Goal: Task Accomplishment & Management: Use online tool/utility

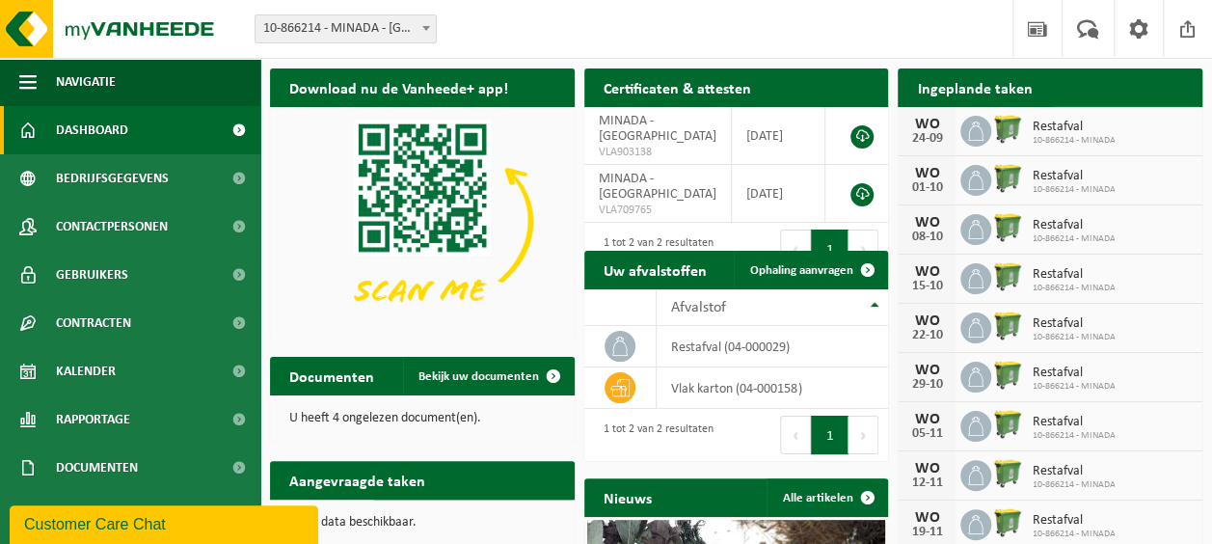
click at [1171, 106] on span at bounding box center [1181, 125] width 39 height 39
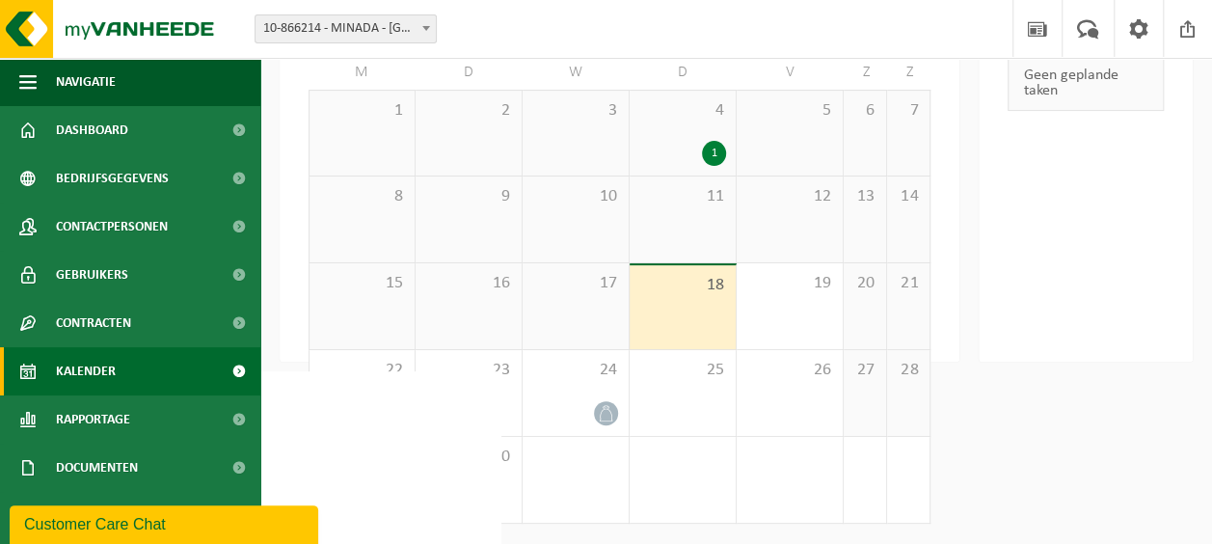
scroll to position [74, 0]
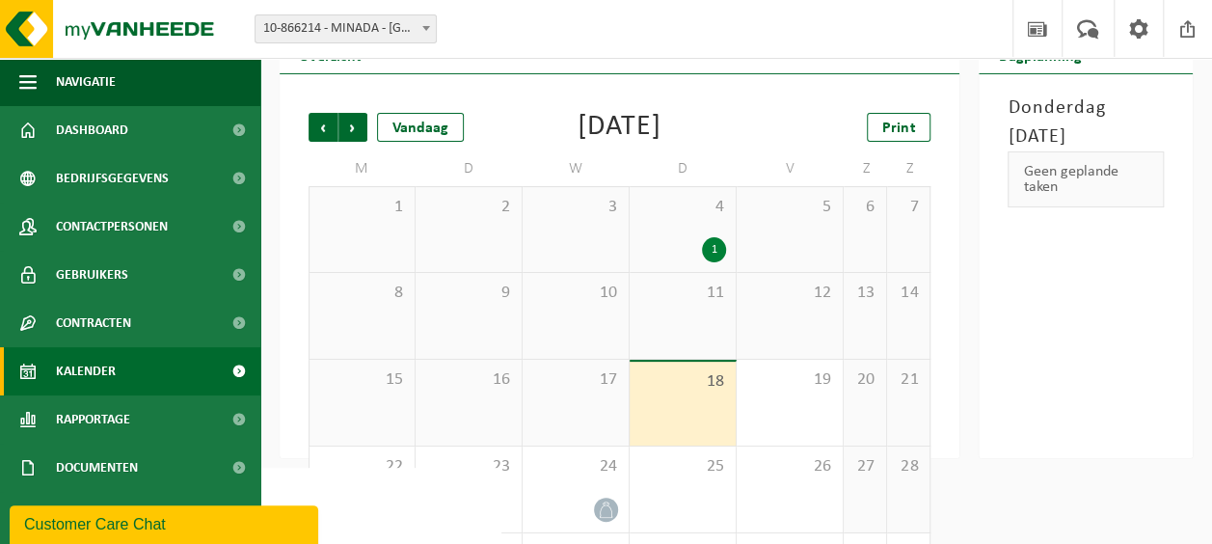
click at [693, 314] on div "11" at bounding box center [683, 316] width 106 height 86
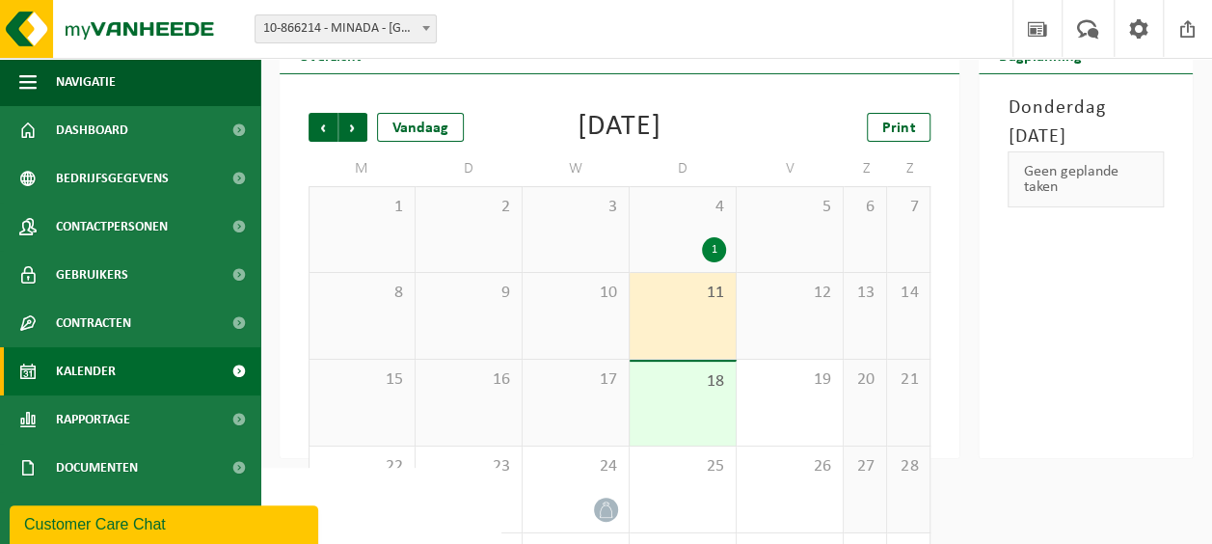
click at [691, 227] on div "4 1" at bounding box center [683, 229] width 106 height 85
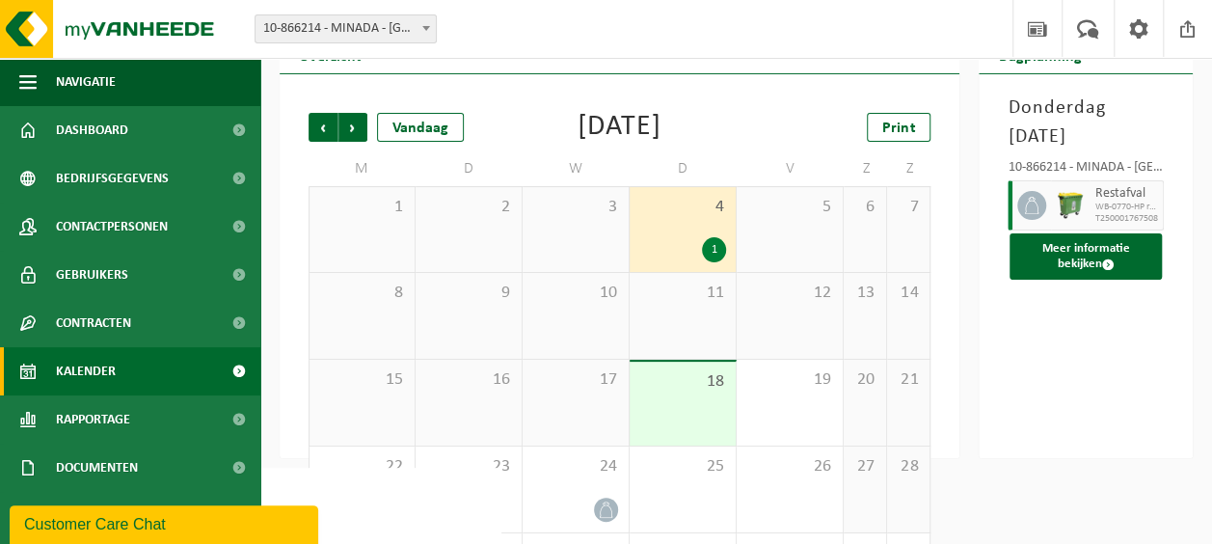
scroll to position [171, 0]
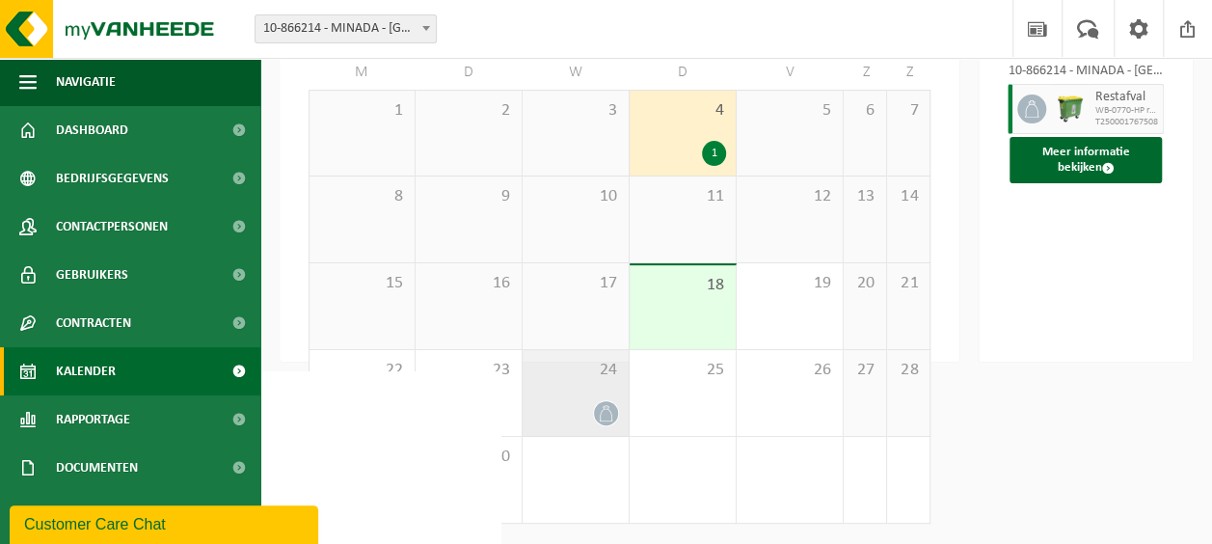
click at [579, 401] on div at bounding box center [575, 413] width 87 height 26
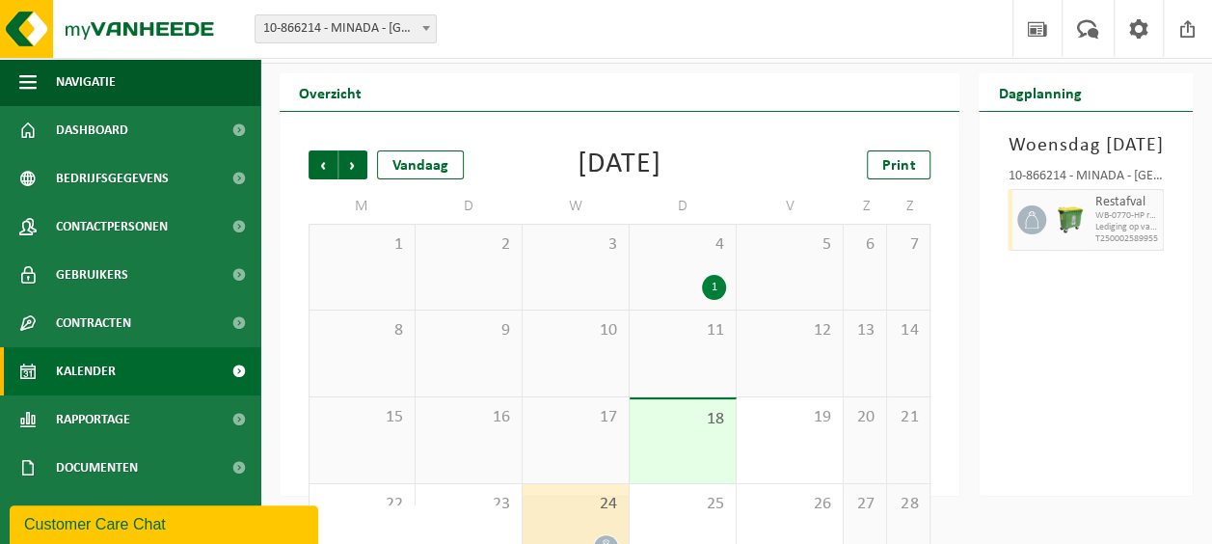
scroll to position [0, 0]
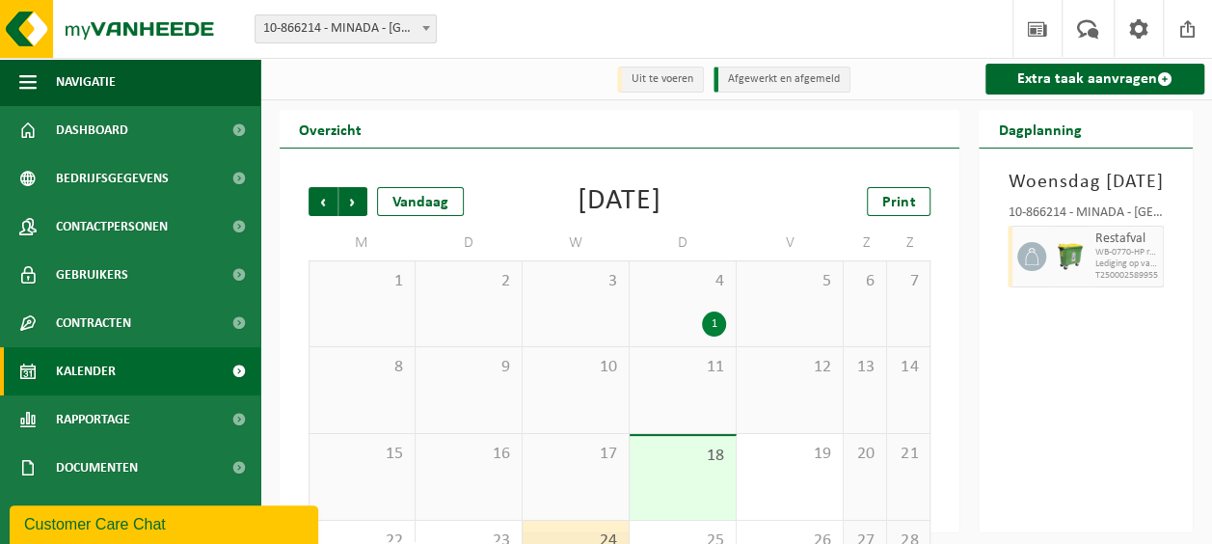
click at [678, 290] on span "4" at bounding box center [682, 281] width 87 height 21
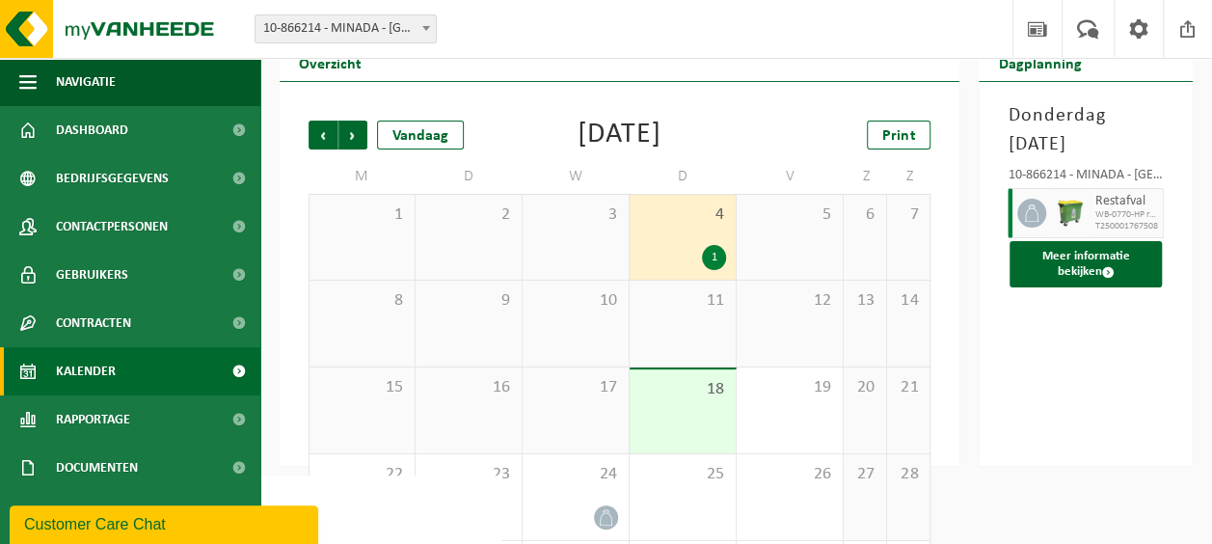
scroll to position [96, 0]
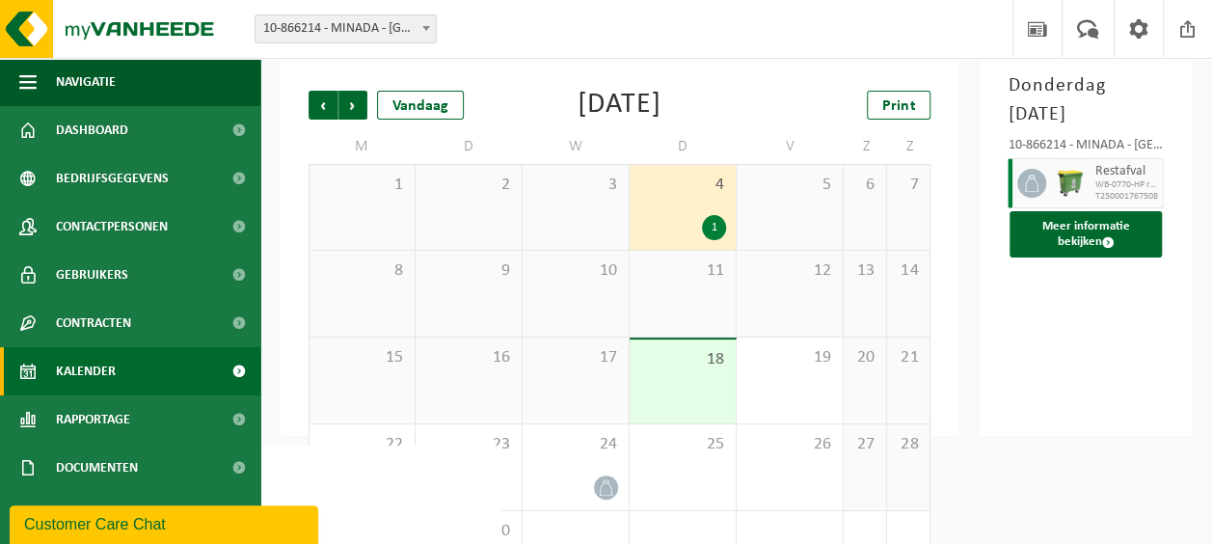
click at [703, 303] on div "11" at bounding box center [683, 294] width 106 height 86
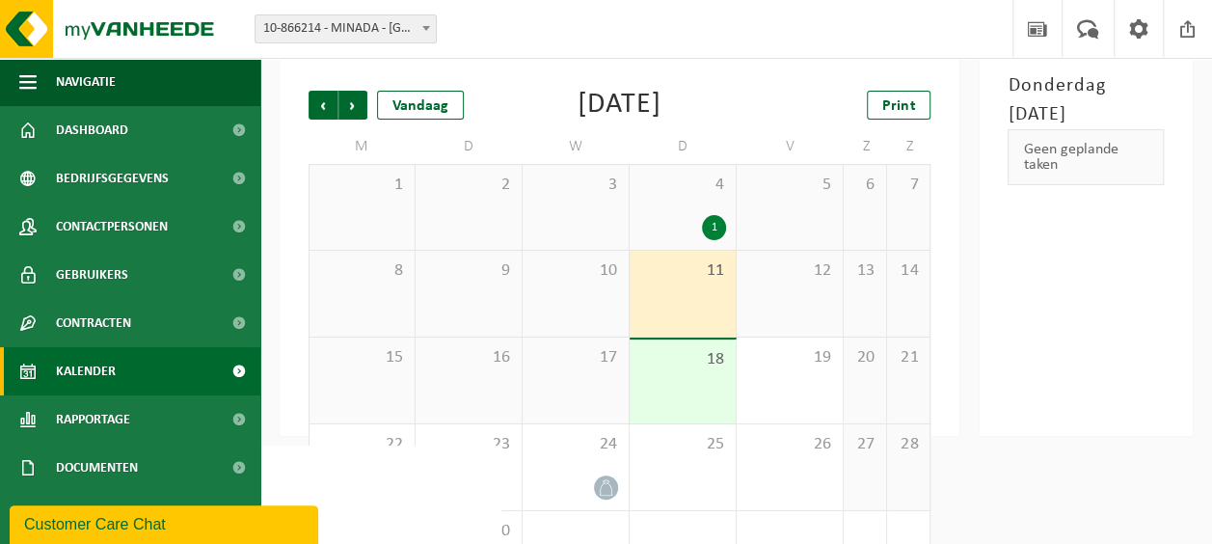
click at [687, 372] on div "18" at bounding box center [683, 381] width 106 height 84
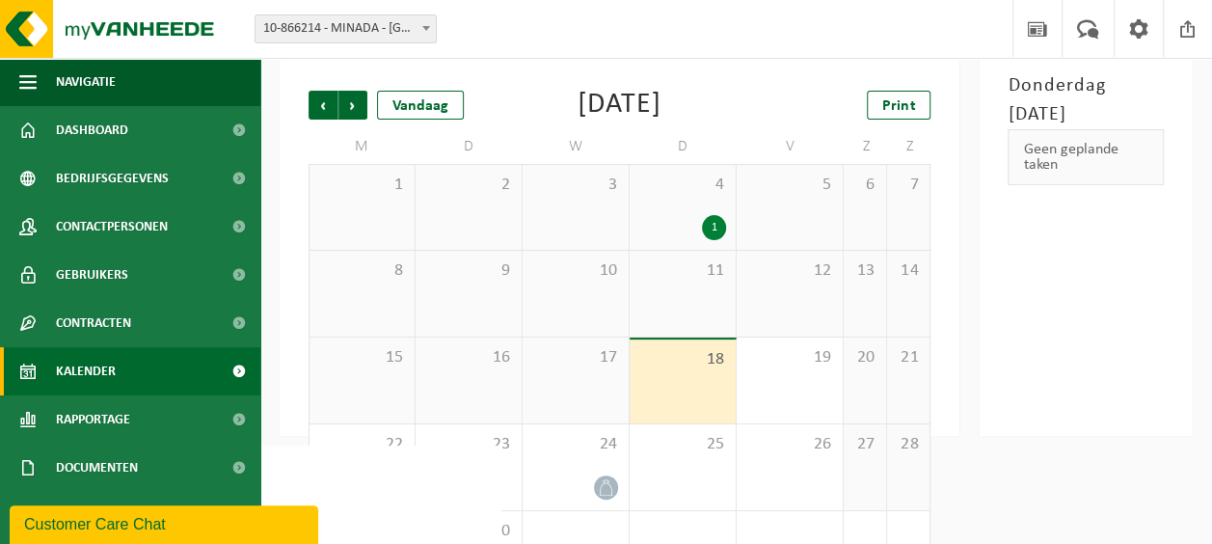
click at [695, 295] on div "11" at bounding box center [683, 294] width 106 height 86
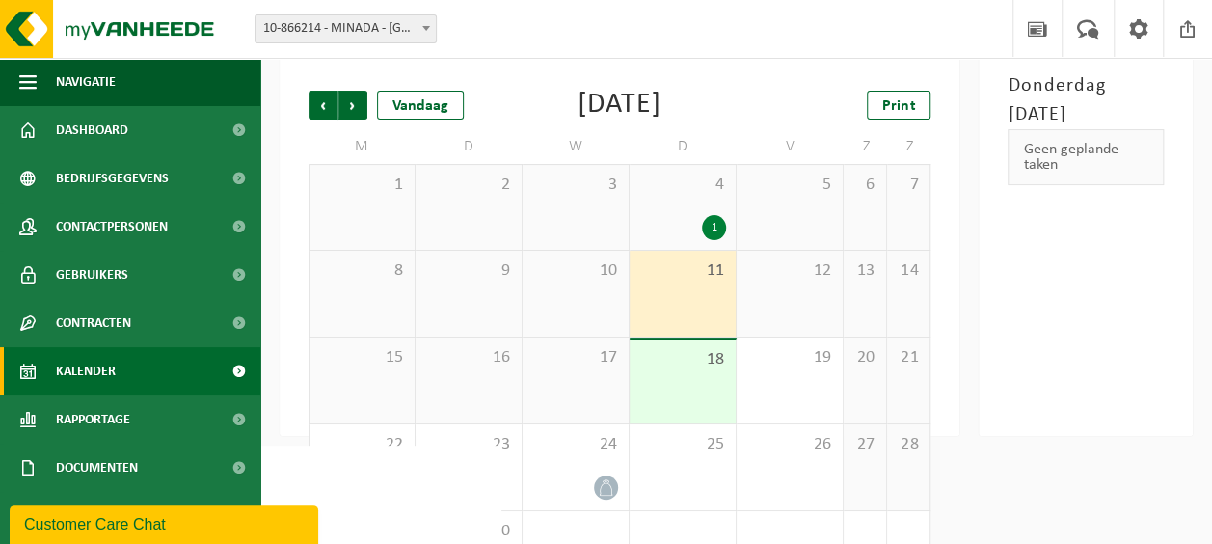
click at [687, 359] on span "18" at bounding box center [682, 359] width 87 height 21
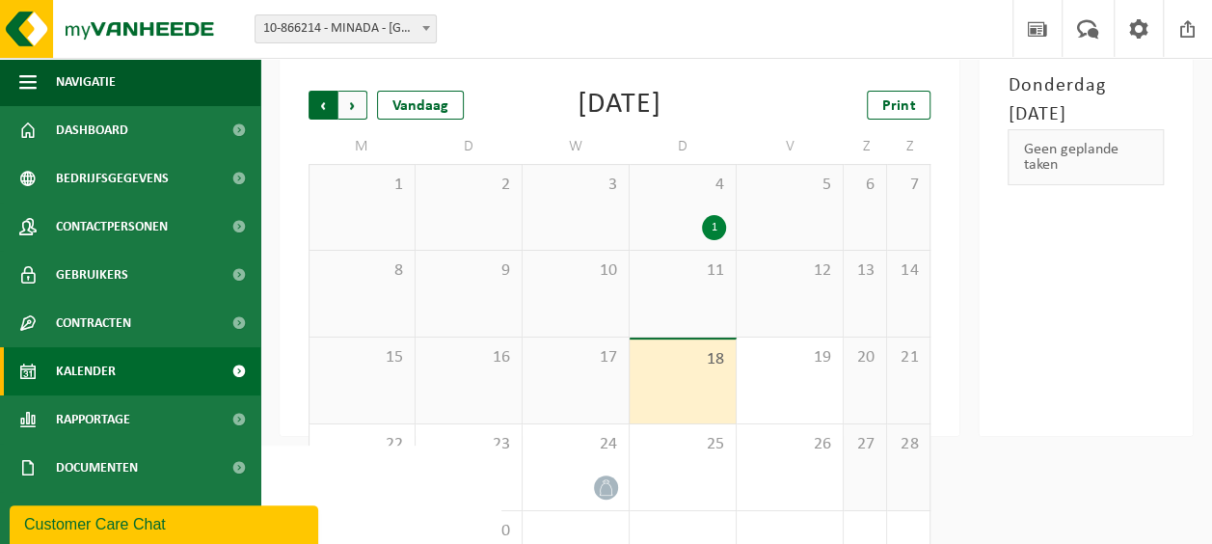
click at [347, 103] on span "Volgende" at bounding box center [352, 105] width 29 height 29
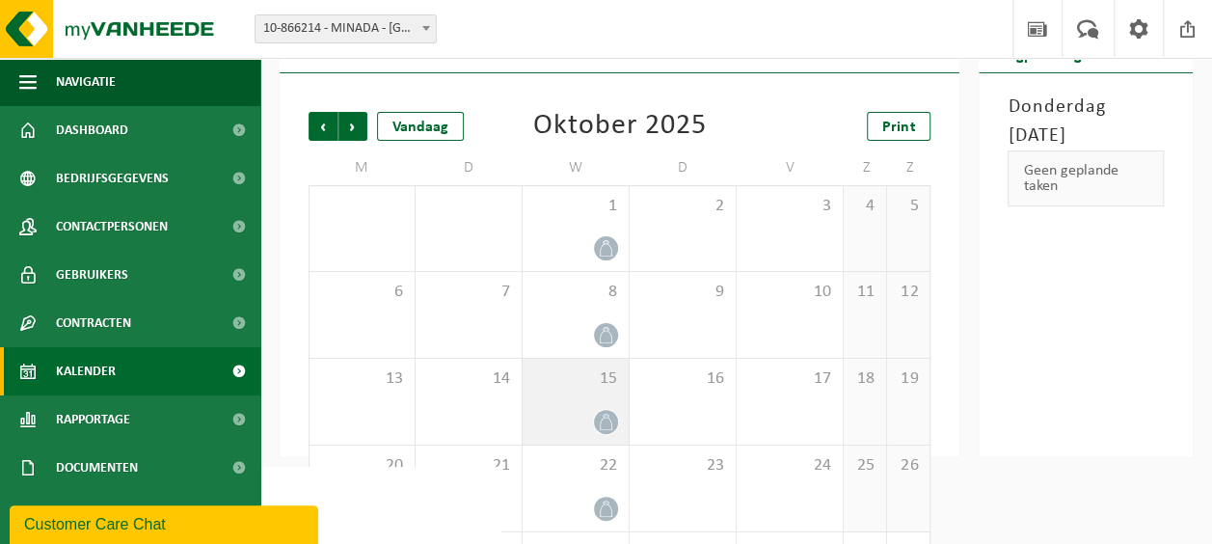
scroll to position [0, 0]
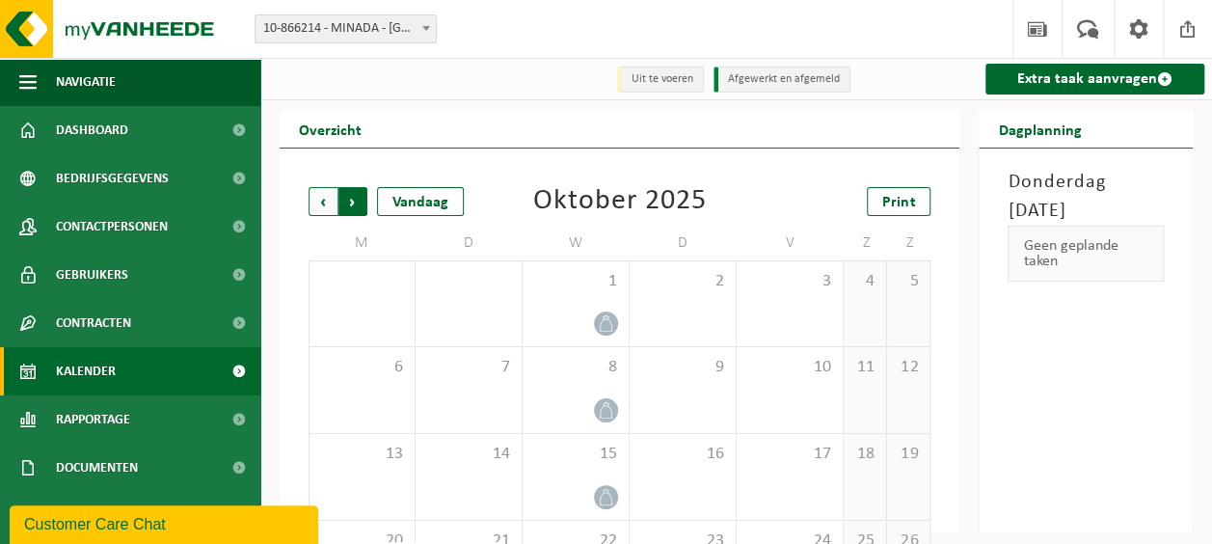
click at [314, 202] on span "Vorige" at bounding box center [323, 201] width 29 height 29
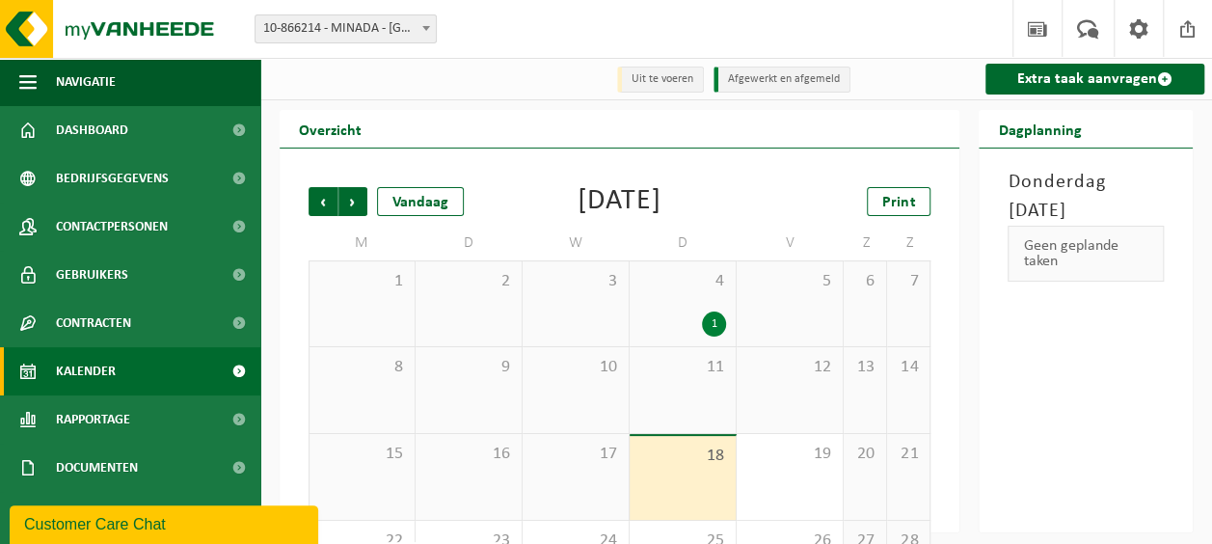
click at [314, 202] on span "Vorige" at bounding box center [323, 201] width 29 height 29
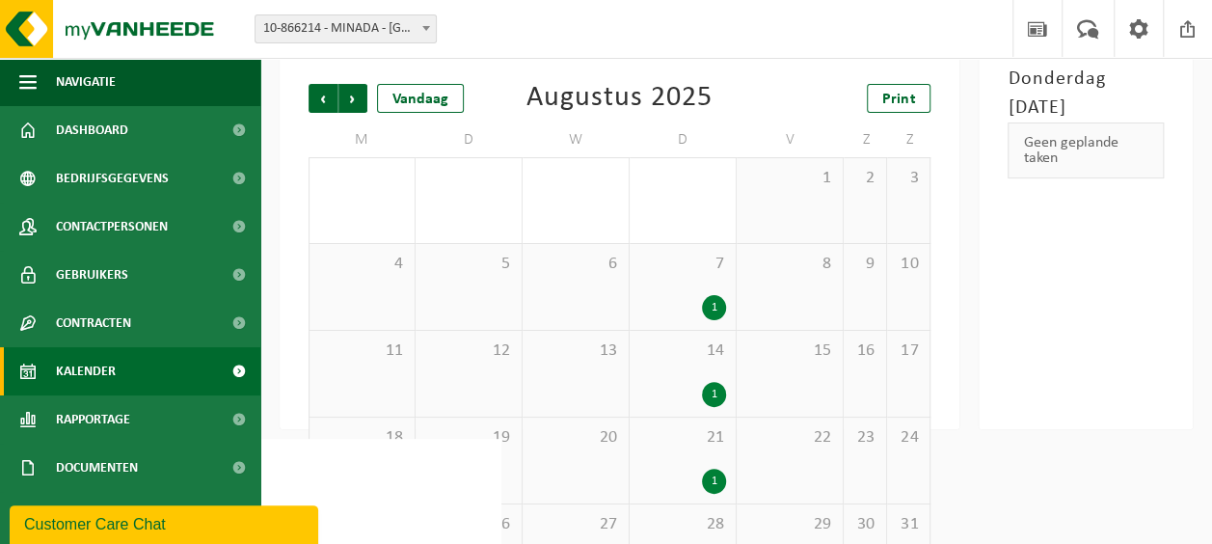
scroll to position [74, 0]
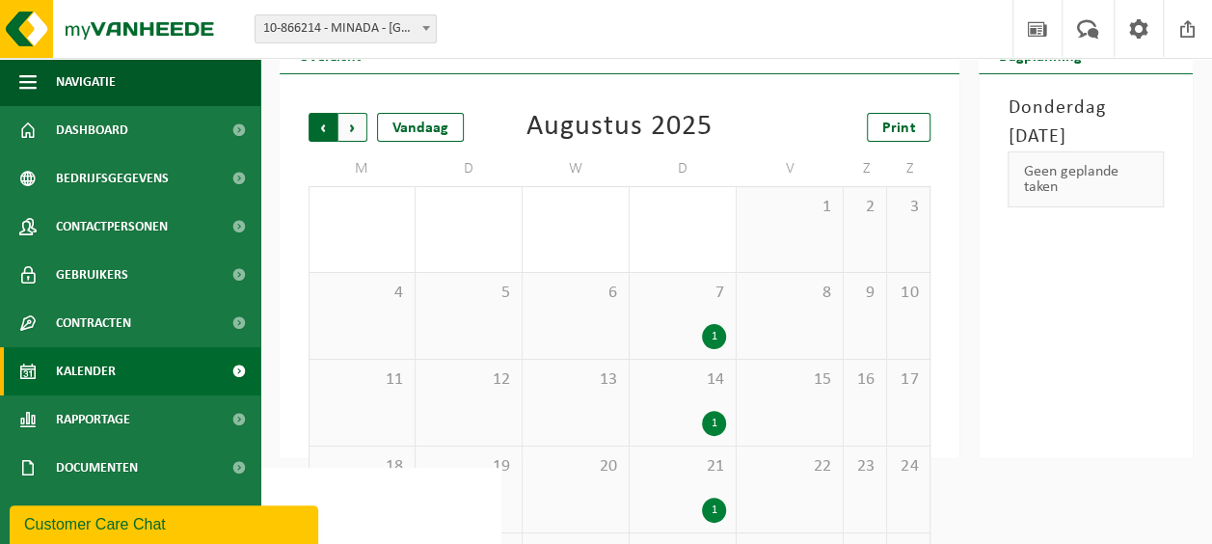
click at [353, 130] on span "Volgende" at bounding box center [352, 127] width 29 height 29
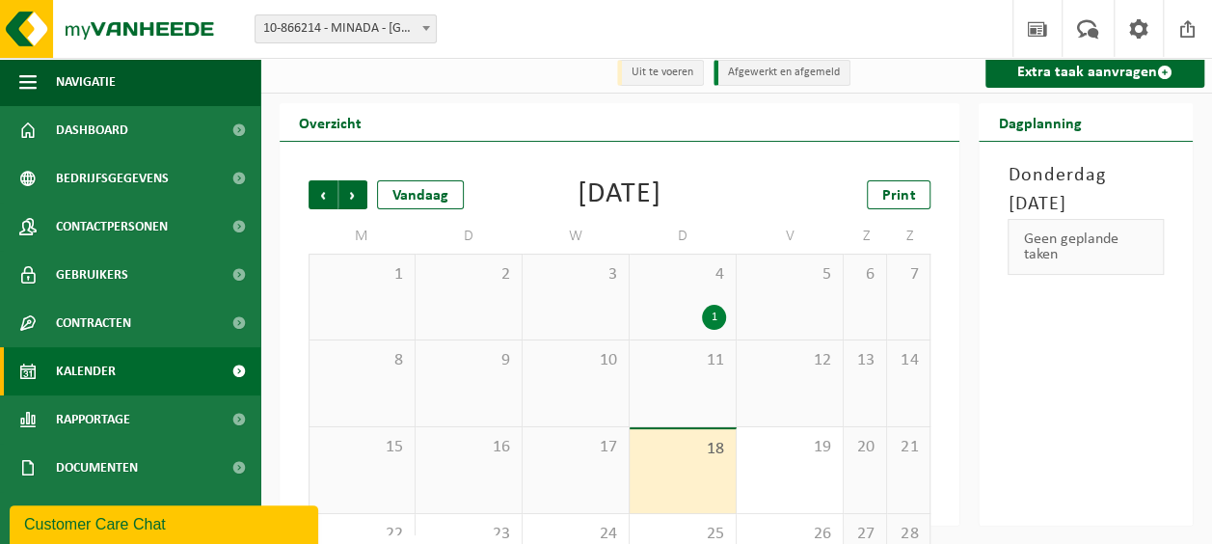
scroll to position [0, 0]
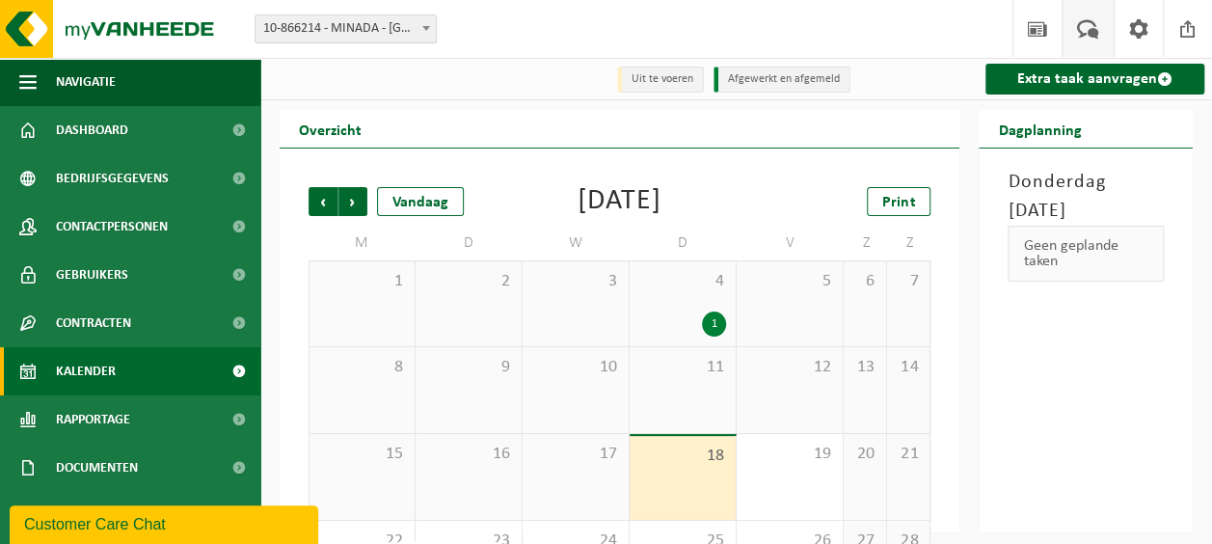
click at [1086, 28] on span at bounding box center [1088, 28] width 32 height 57
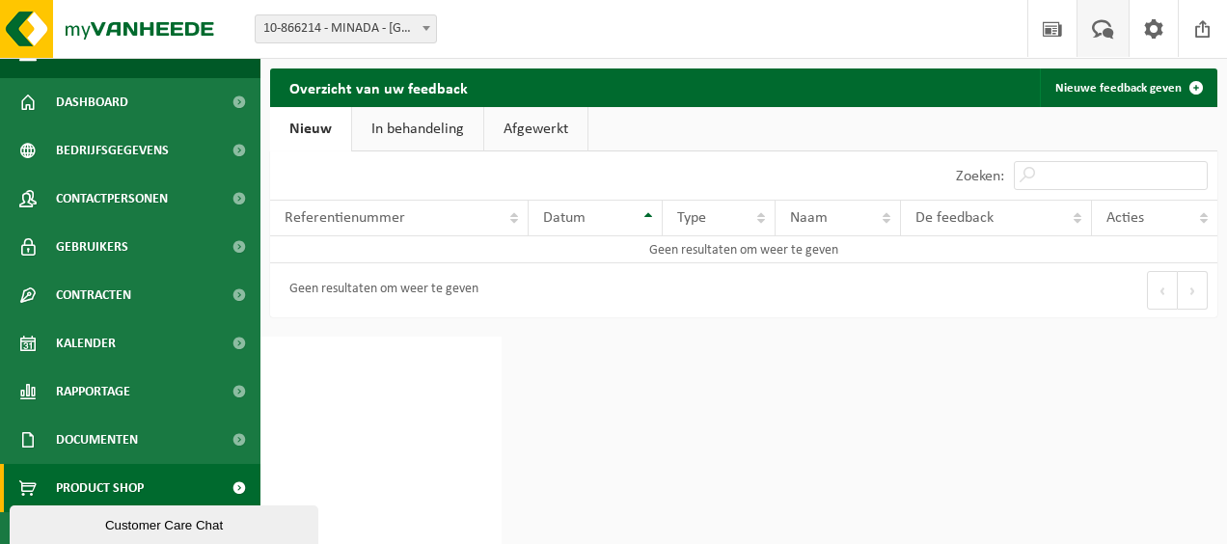
scroll to position [44, 0]
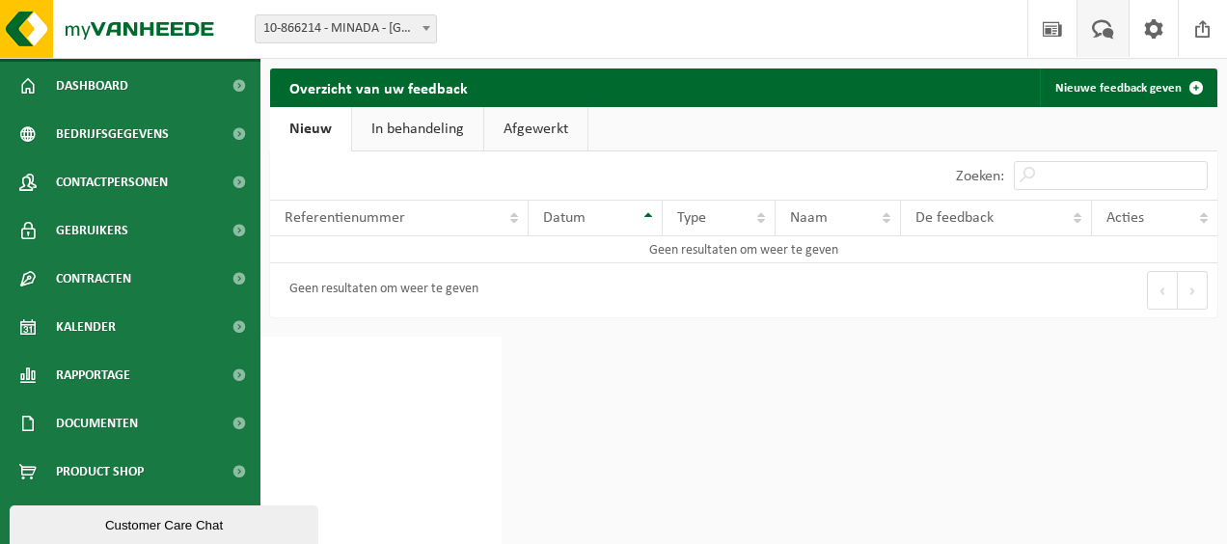
click at [93, 520] on div "Customer Care Chat" at bounding box center [164, 525] width 280 height 14
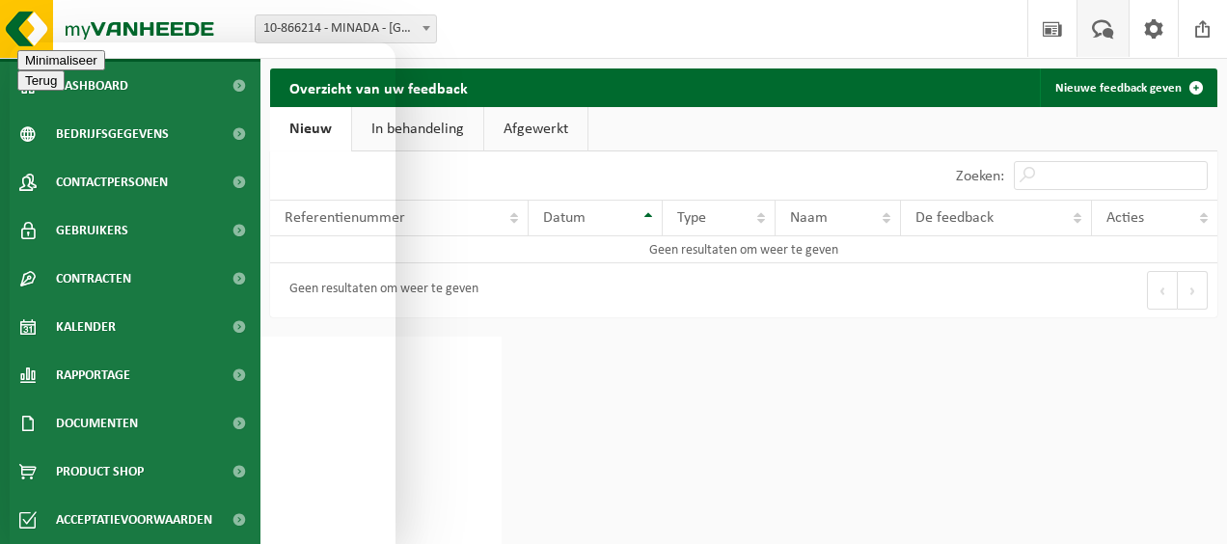
click at [65, 70] on button "Menu" at bounding box center [40, 80] width 47 height 20
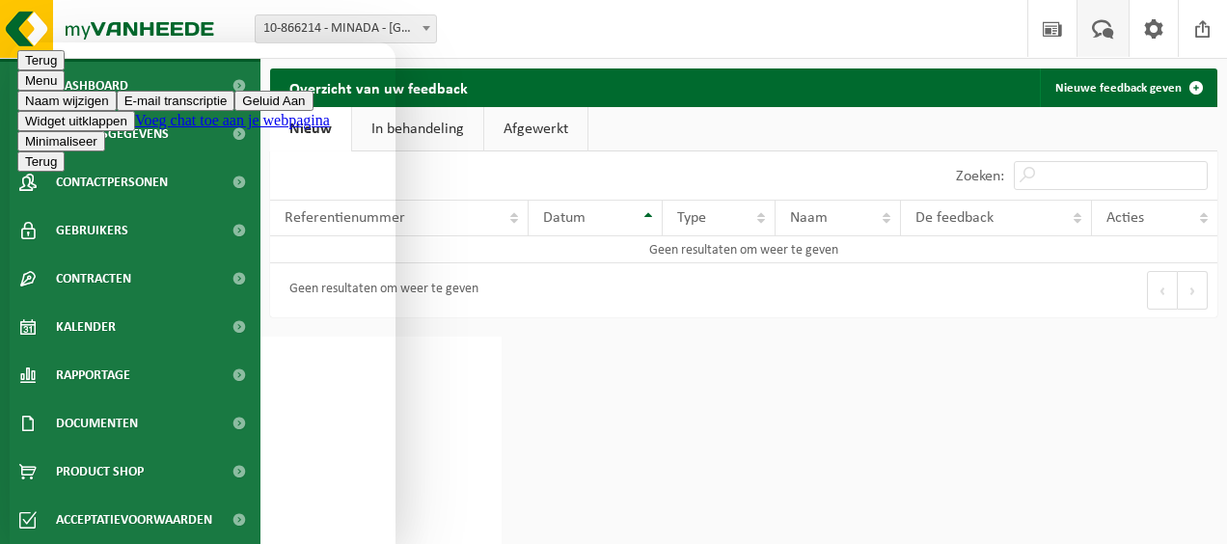
click at [65, 70] on button "Menu" at bounding box center [40, 80] width 47 height 20
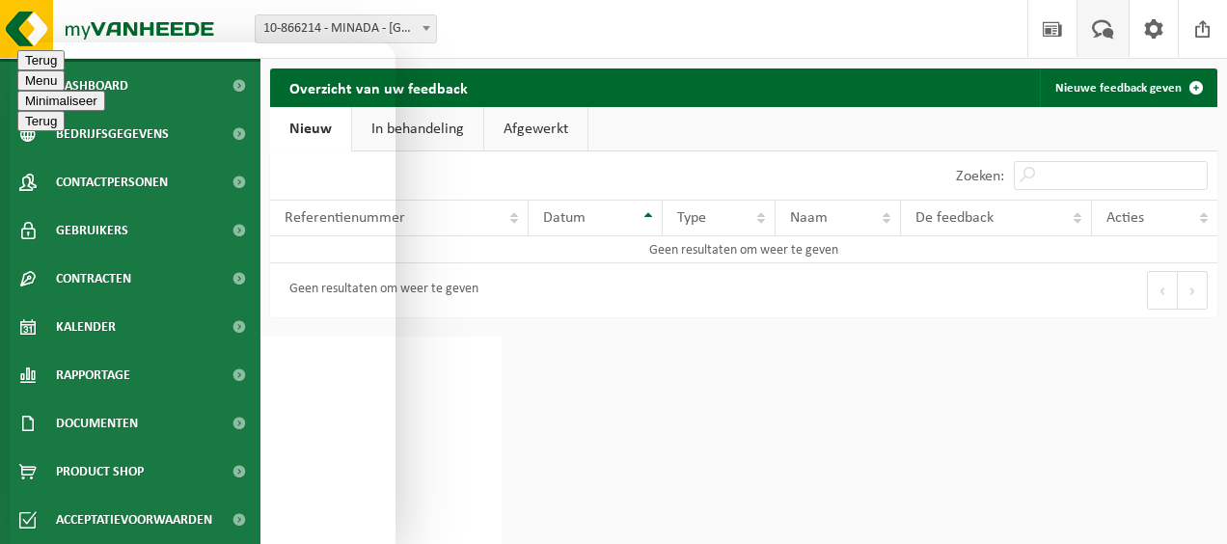
click at [105, 91] on button "Minimaliseer" at bounding box center [61, 101] width 88 height 20
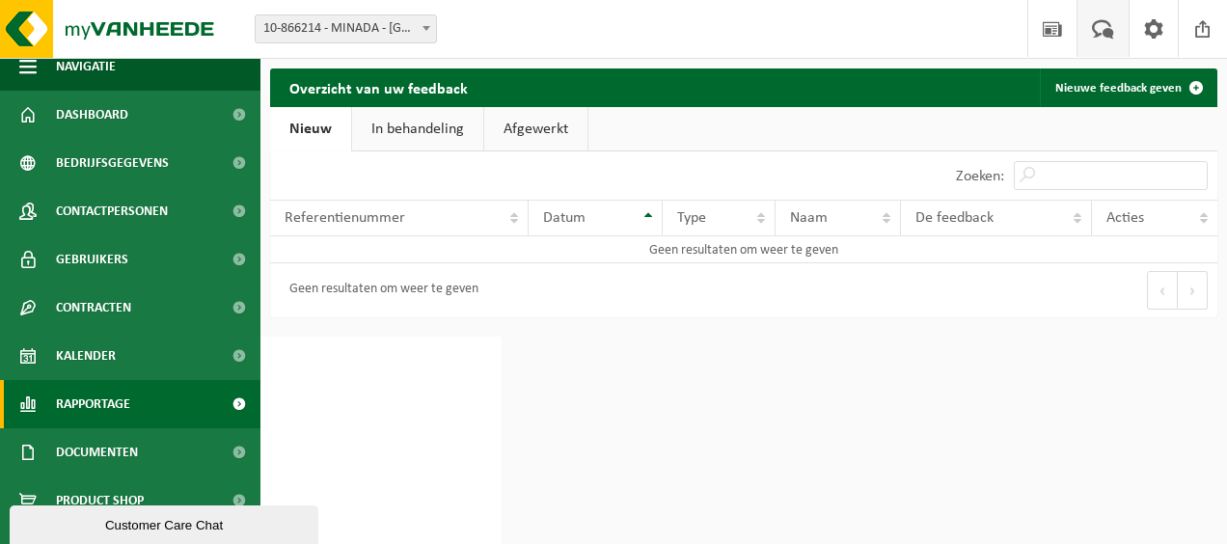
scroll to position [0, 0]
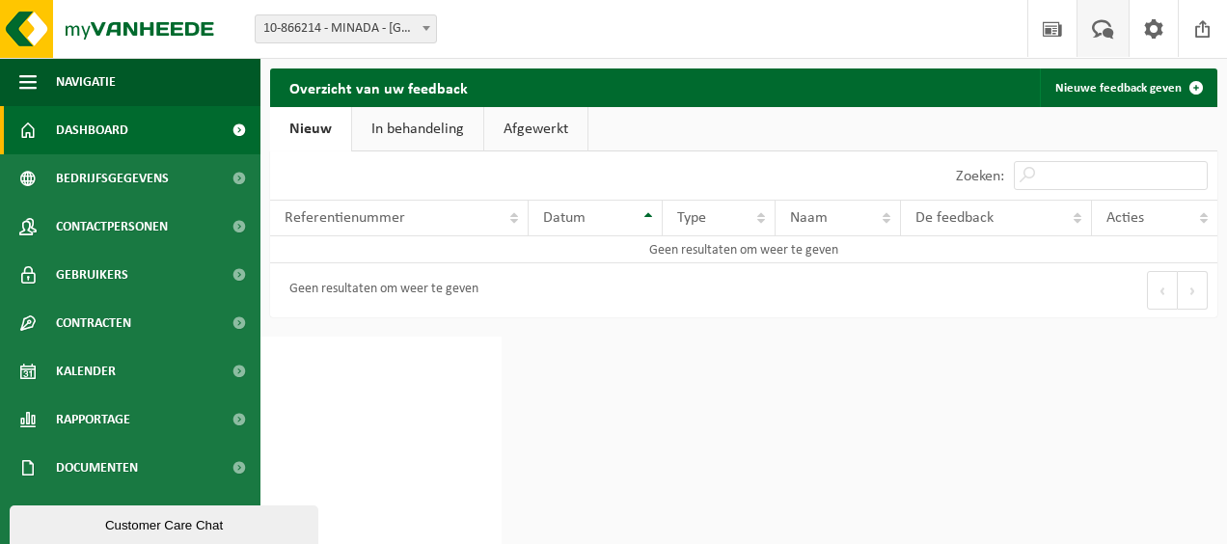
click at [102, 128] on span "Dashboard" at bounding box center [92, 130] width 72 height 48
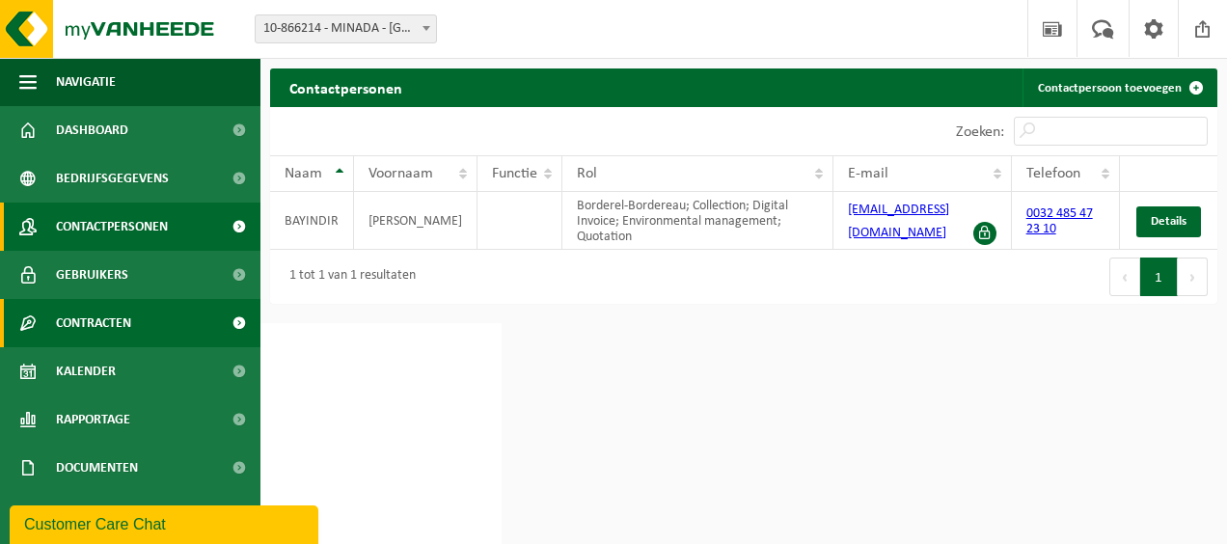
click at [96, 322] on span "Contracten" at bounding box center [93, 323] width 75 height 48
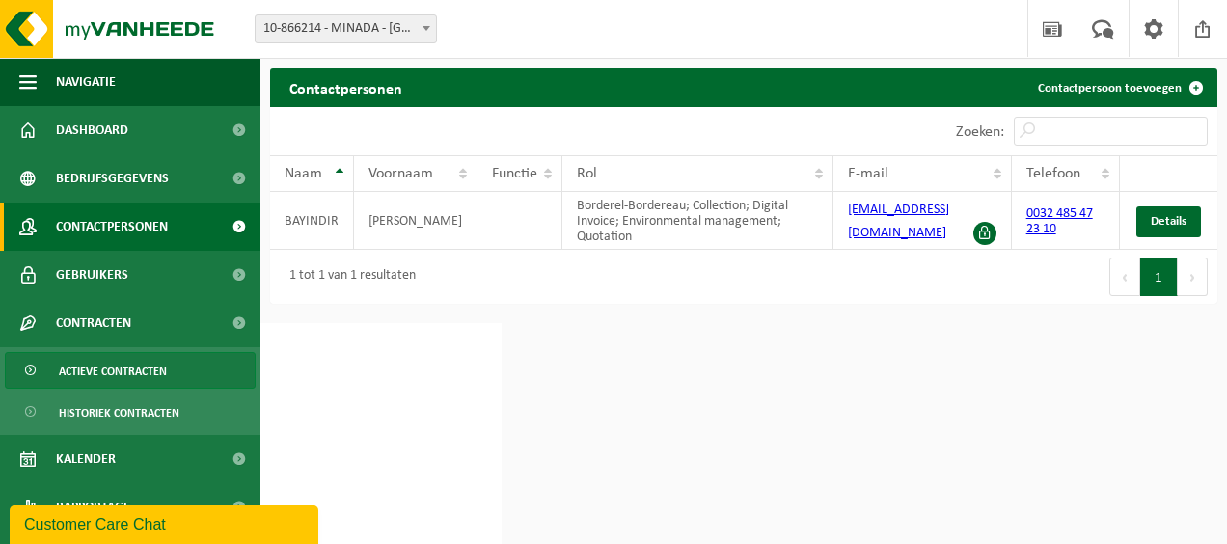
click at [123, 377] on span "Actieve contracten" at bounding box center [113, 371] width 108 height 37
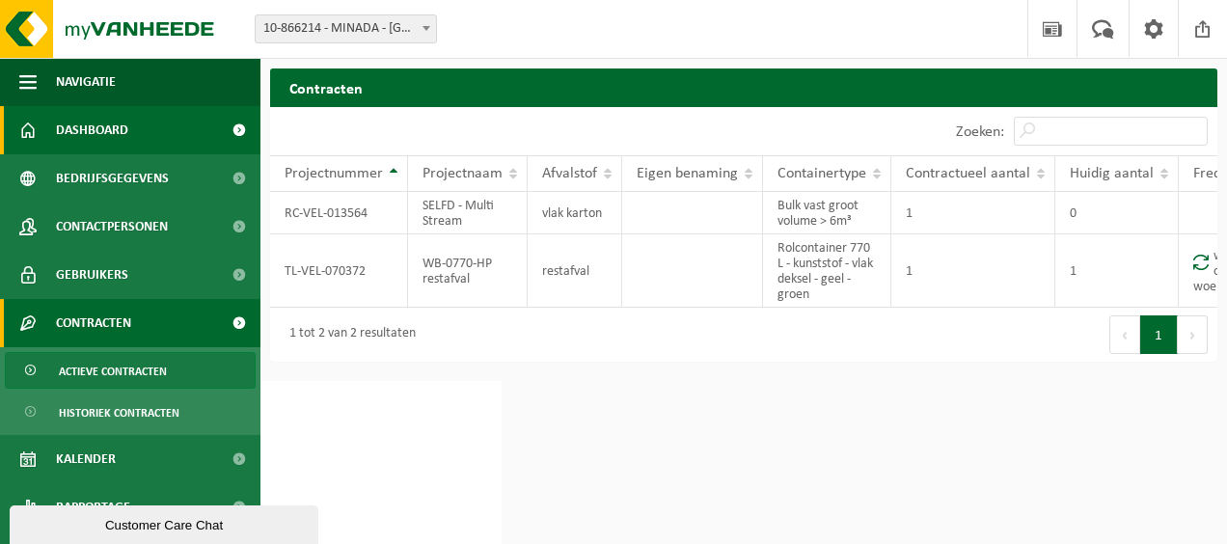
click at [92, 125] on span "Dashboard" at bounding box center [92, 130] width 72 height 48
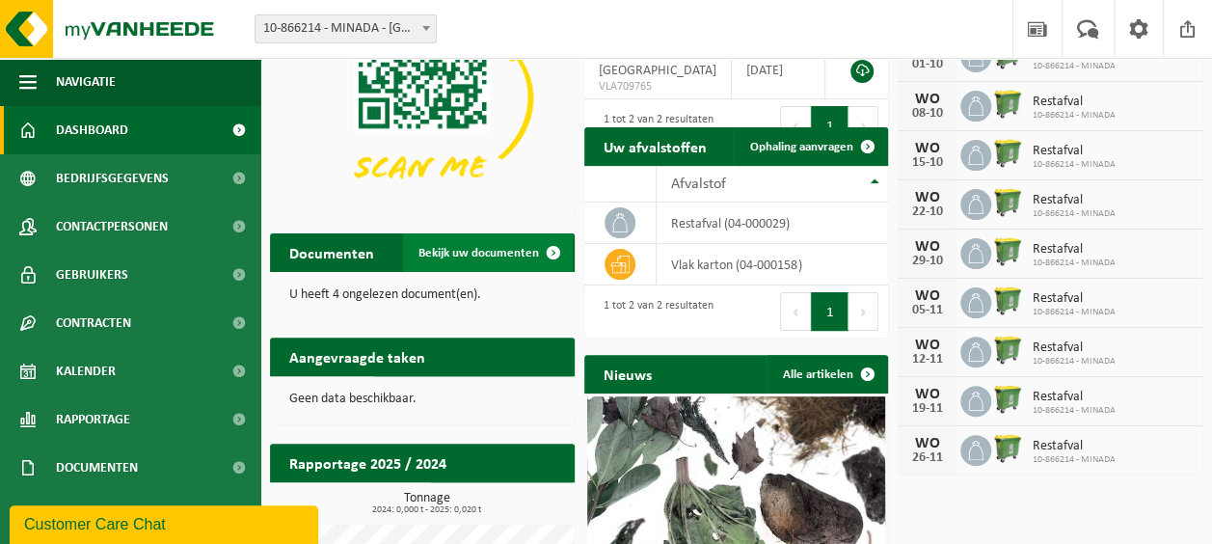
scroll to position [96, 0]
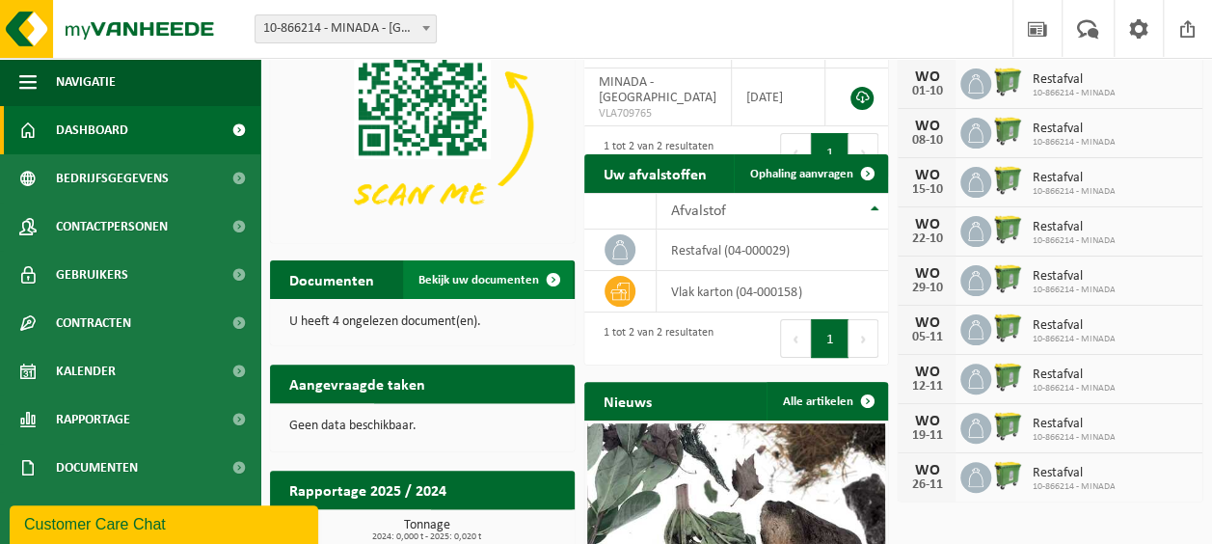
click at [477, 280] on span "Bekijk uw documenten" at bounding box center [478, 280] width 121 height 13
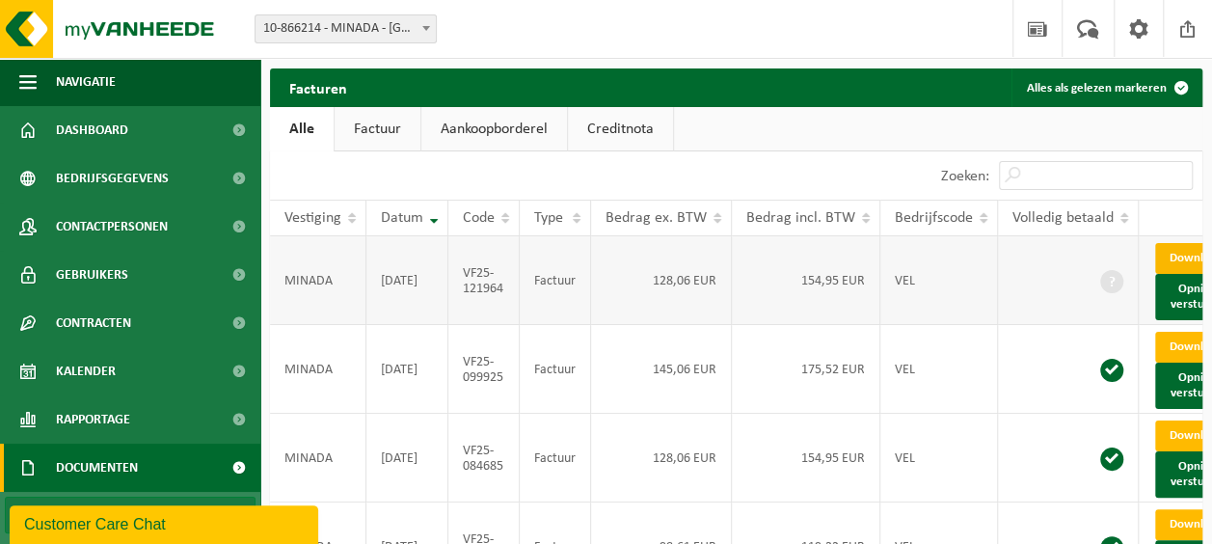
click at [1186, 266] on link "Download" at bounding box center [1202, 258] width 94 height 31
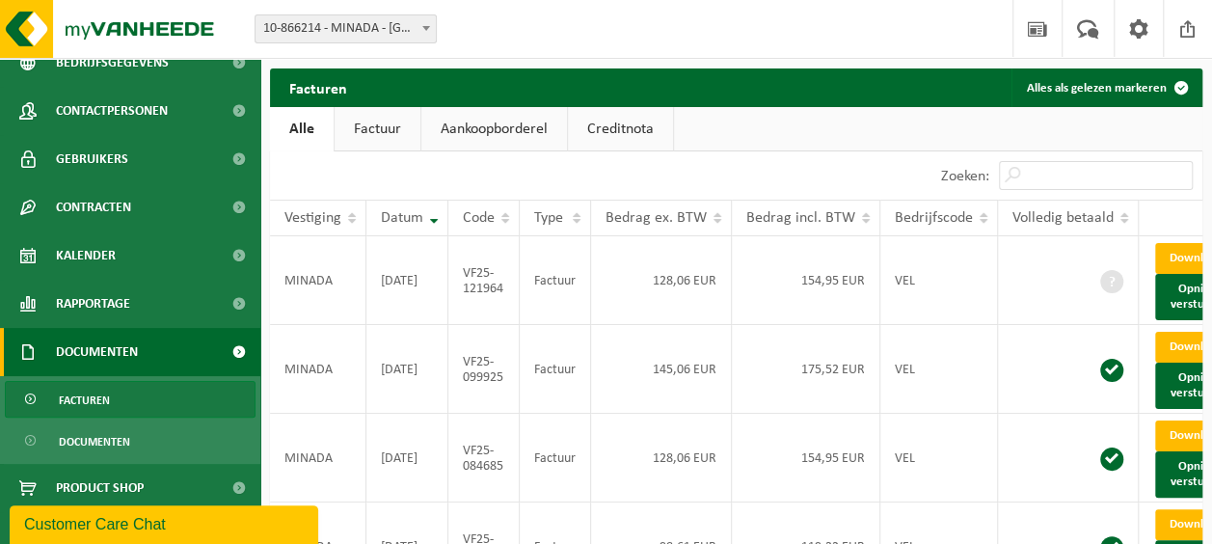
scroll to position [132, 0]
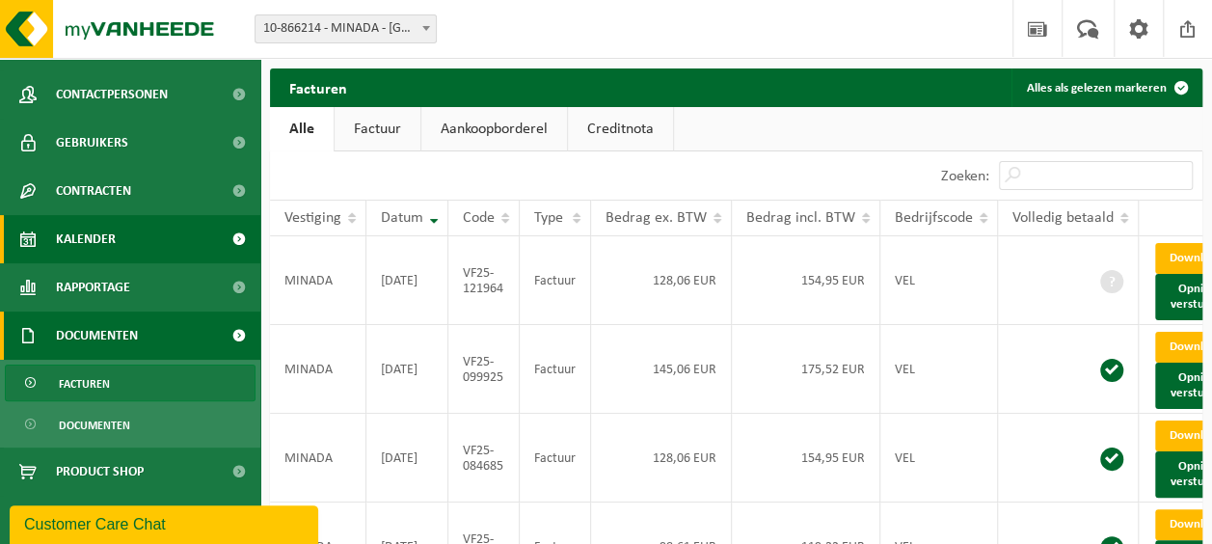
click at [91, 235] on span "Kalender" at bounding box center [86, 239] width 60 height 48
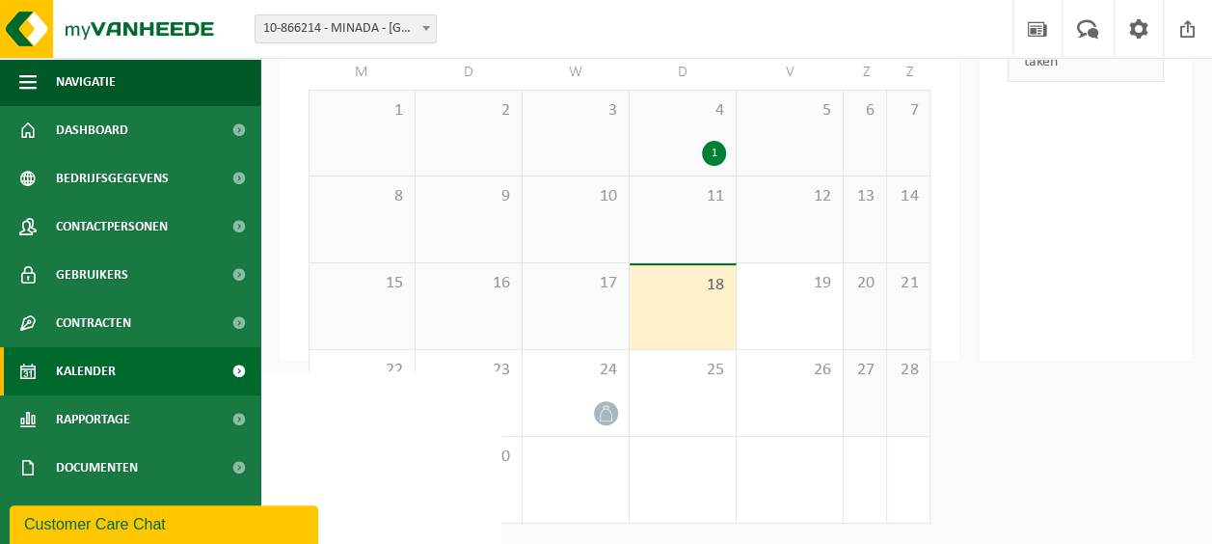
click at [712, 141] on div "1" at bounding box center [682, 153] width 87 height 25
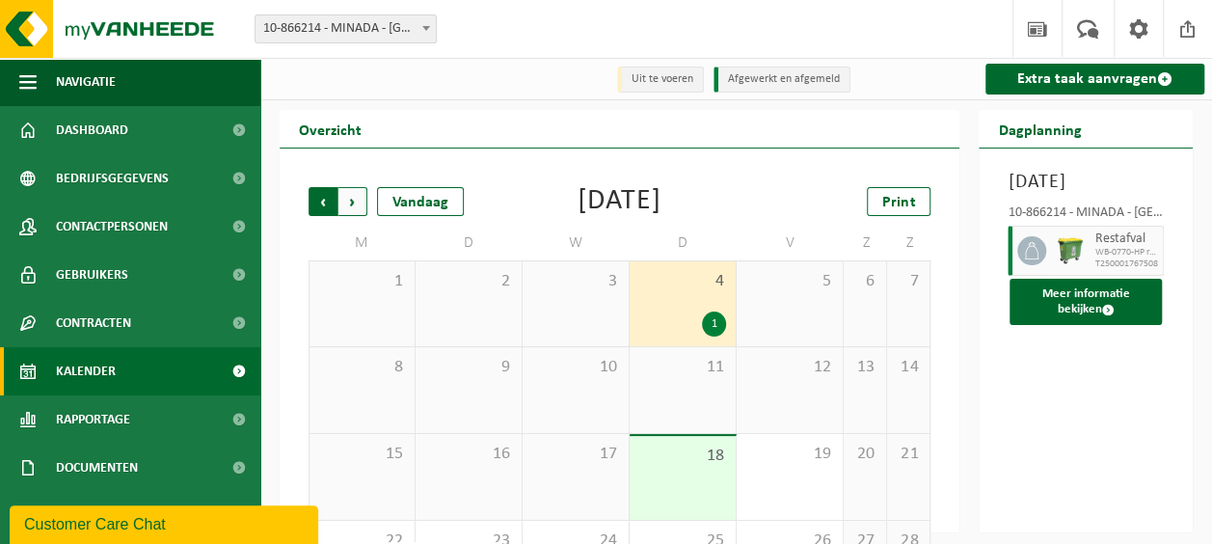
click at [342, 201] on span "Volgende" at bounding box center [352, 201] width 29 height 29
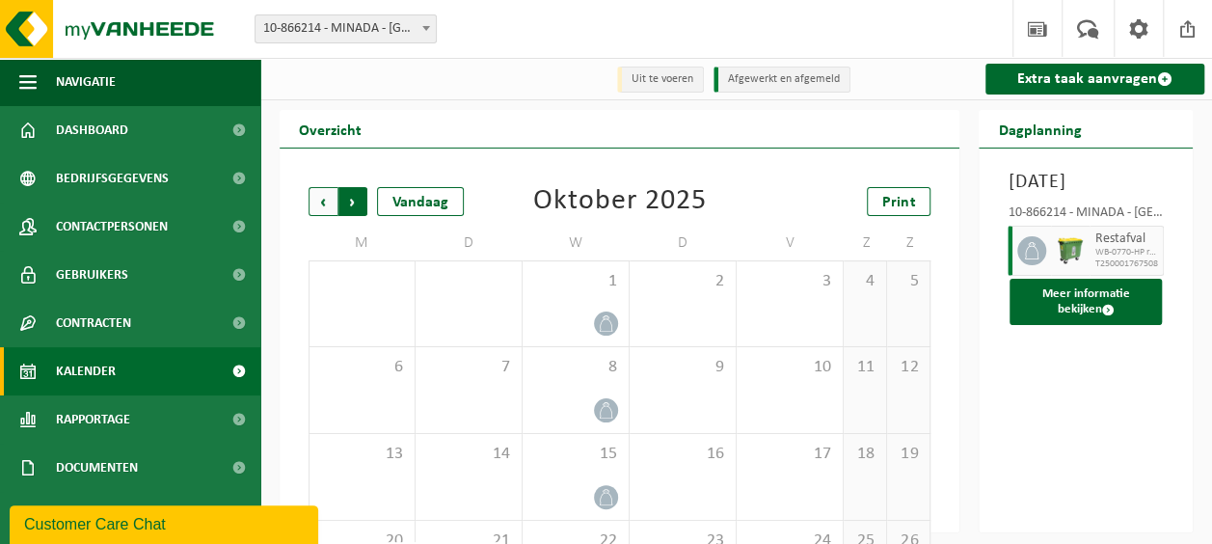
click at [320, 204] on span "Vorige" at bounding box center [323, 201] width 29 height 29
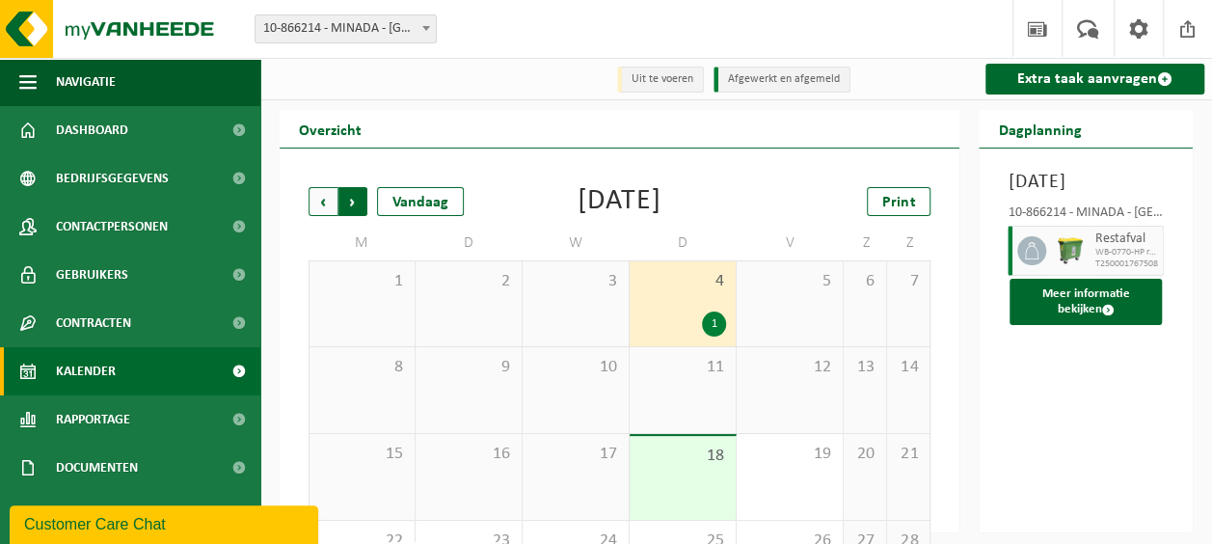
click at [324, 207] on span "Vorige" at bounding box center [323, 201] width 29 height 29
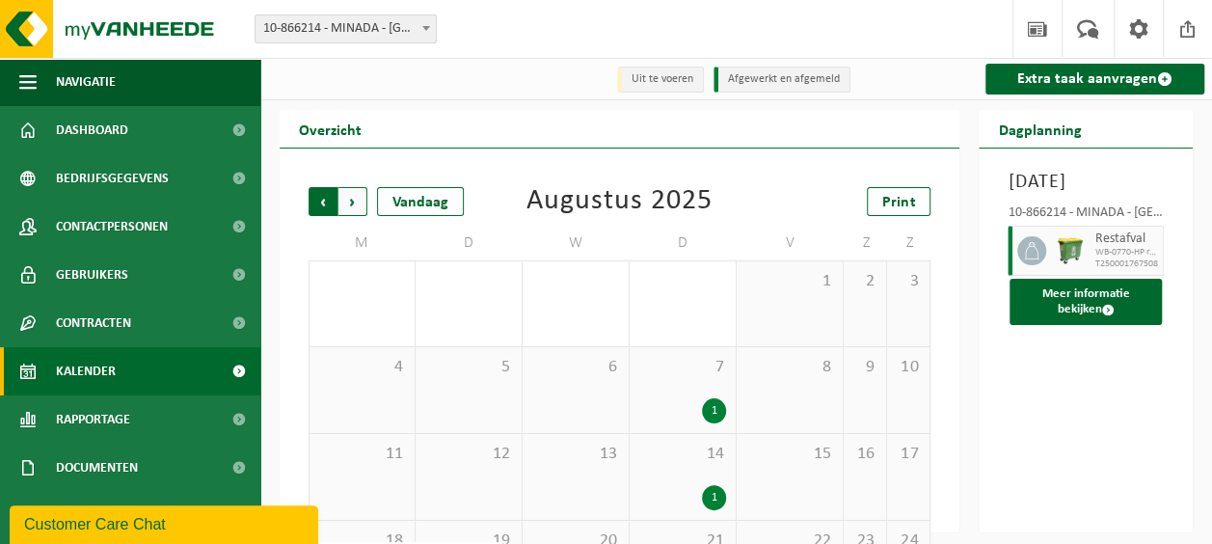
click at [347, 208] on span "Volgende" at bounding box center [352, 201] width 29 height 29
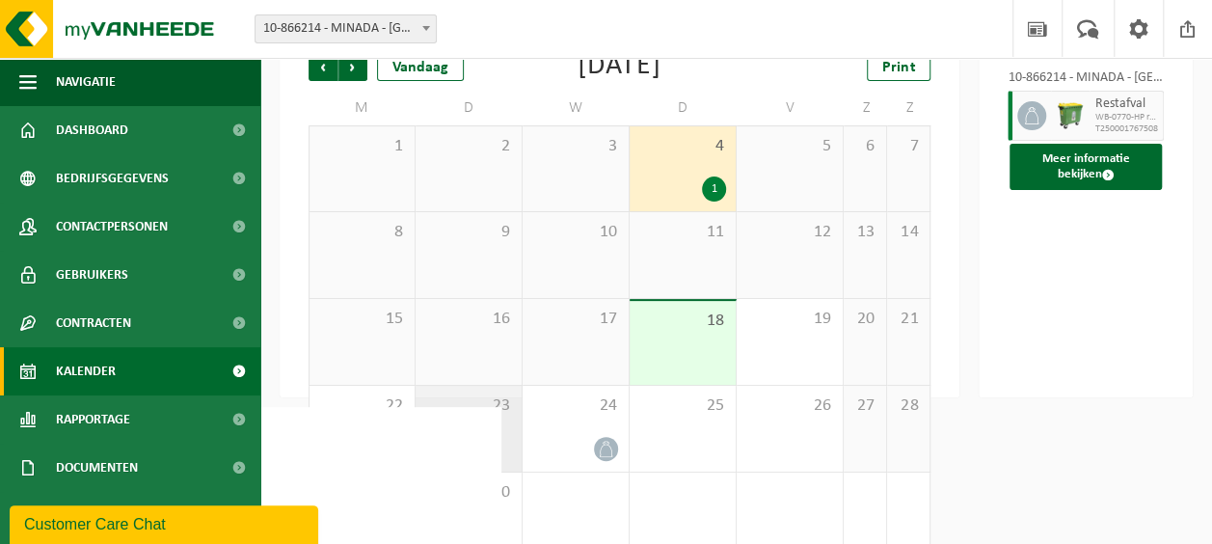
scroll to position [171, 0]
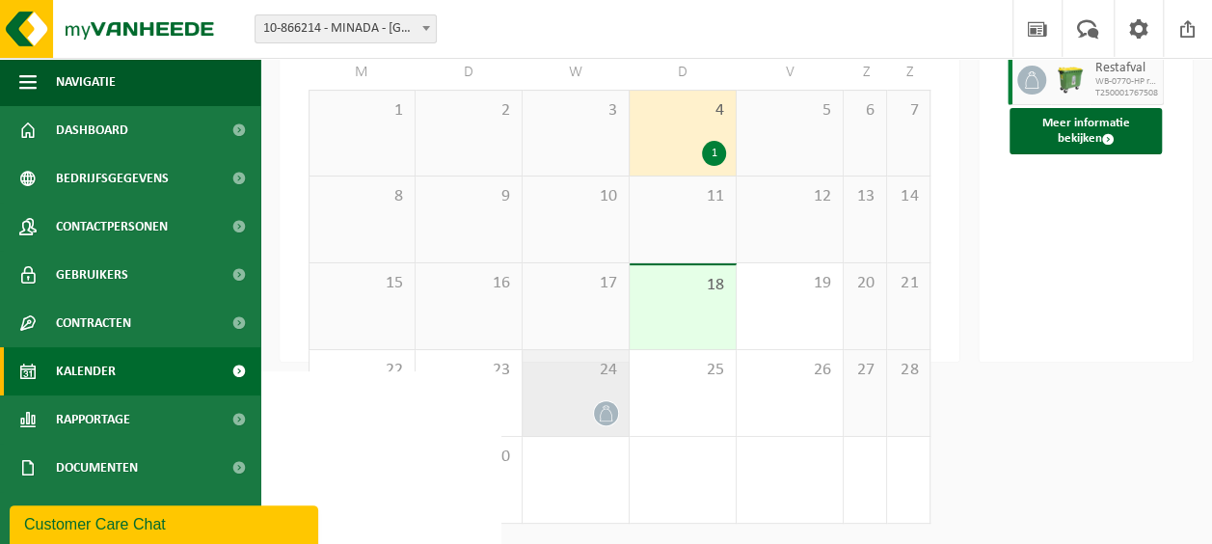
click at [600, 407] on icon at bounding box center [606, 413] width 16 height 16
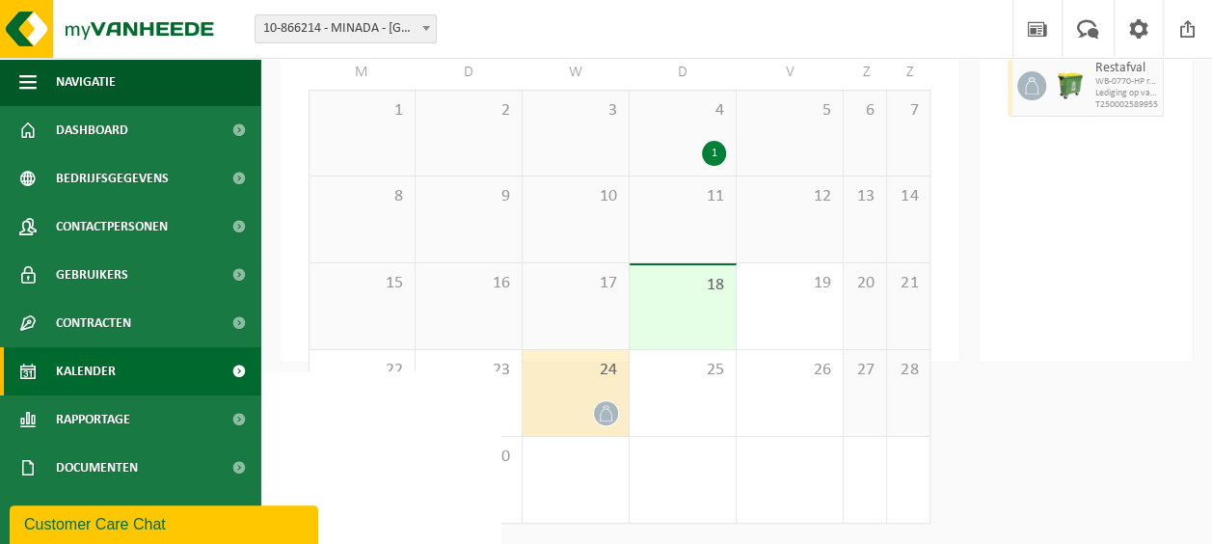
click at [606, 413] on icon at bounding box center [606, 413] width 16 height 16
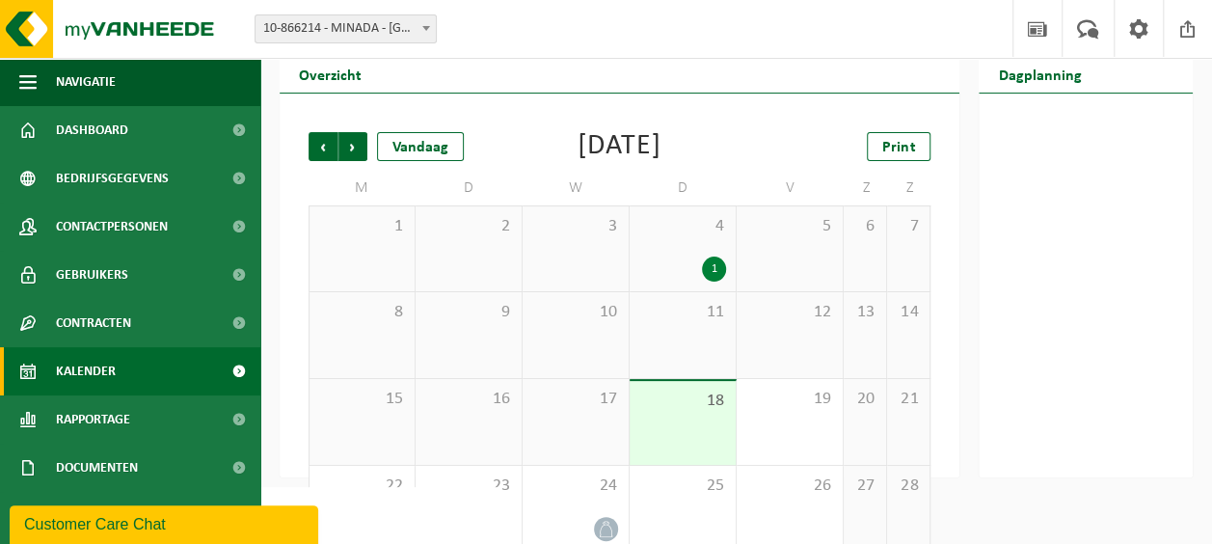
scroll to position [96, 0]
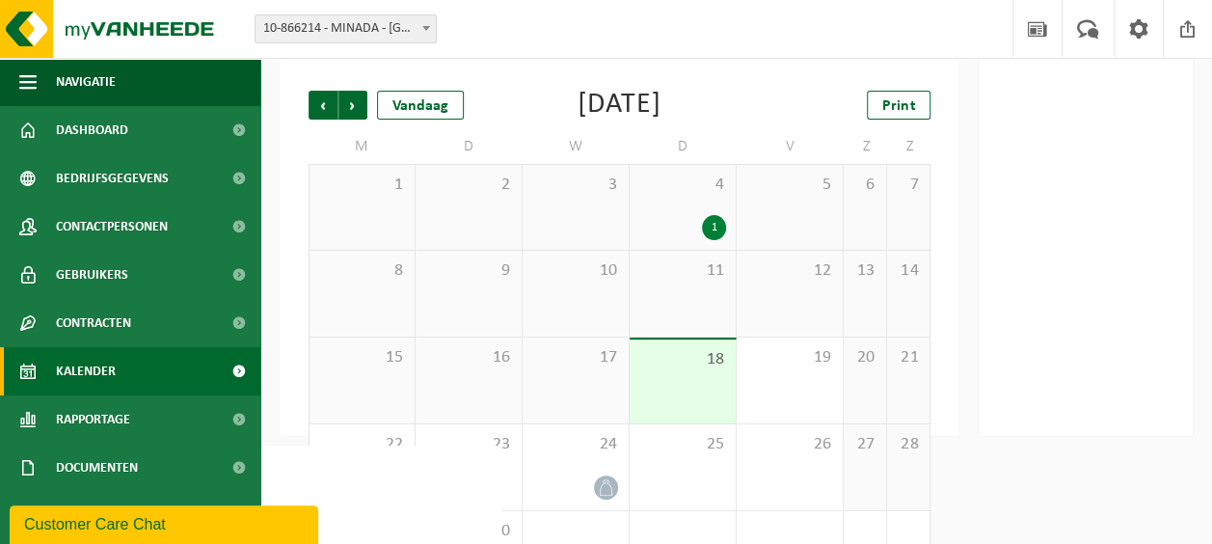
click at [701, 390] on div "18" at bounding box center [683, 381] width 106 height 84
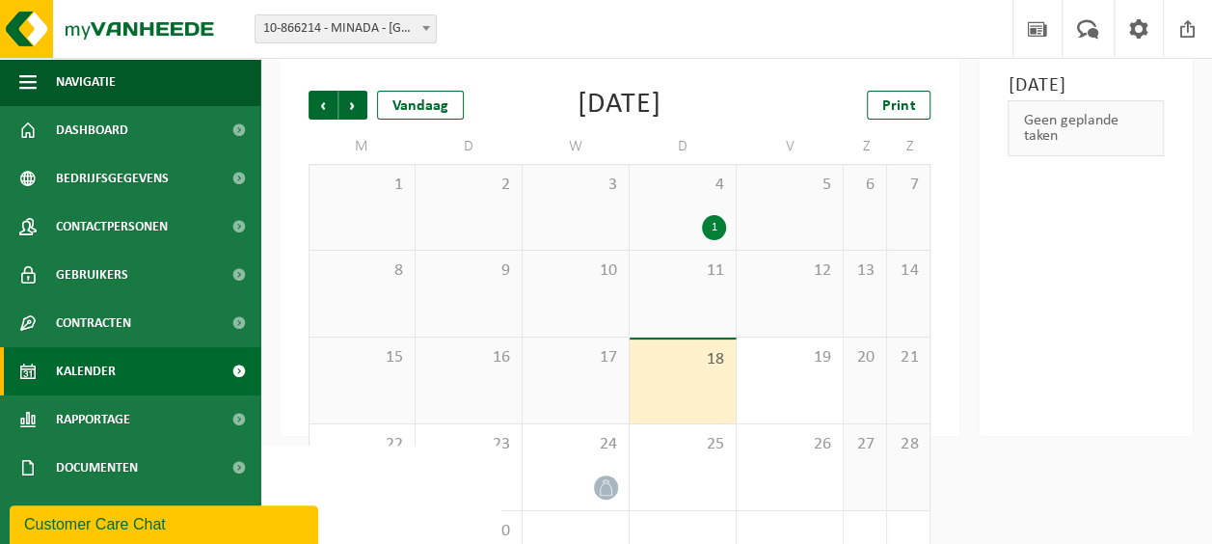
click at [719, 280] on span "11" at bounding box center [682, 270] width 87 height 21
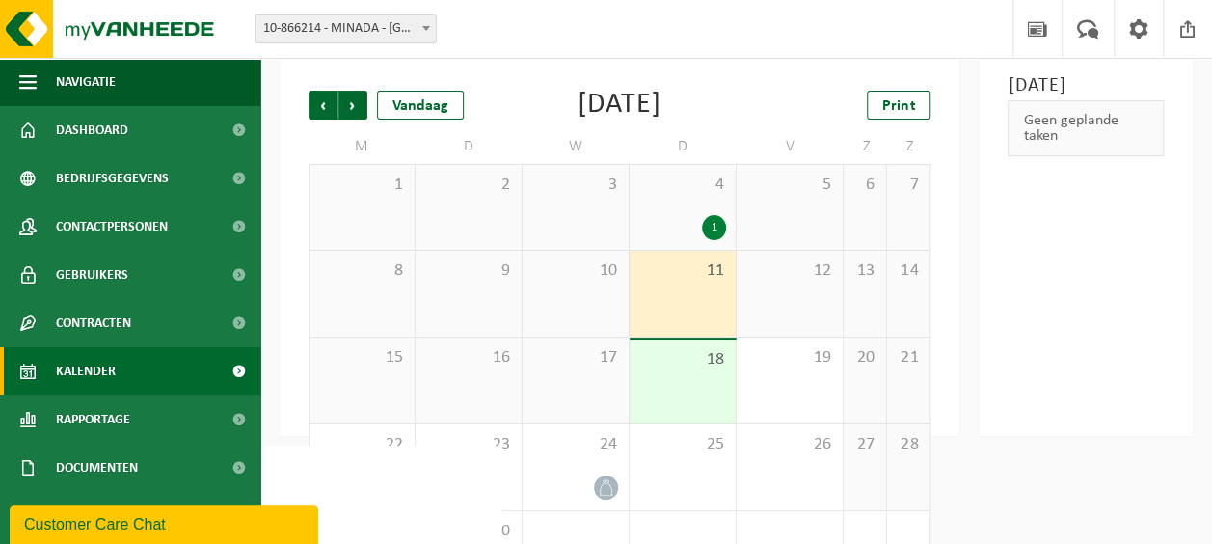
click at [723, 224] on div "1" at bounding box center [714, 227] width 24 height 25
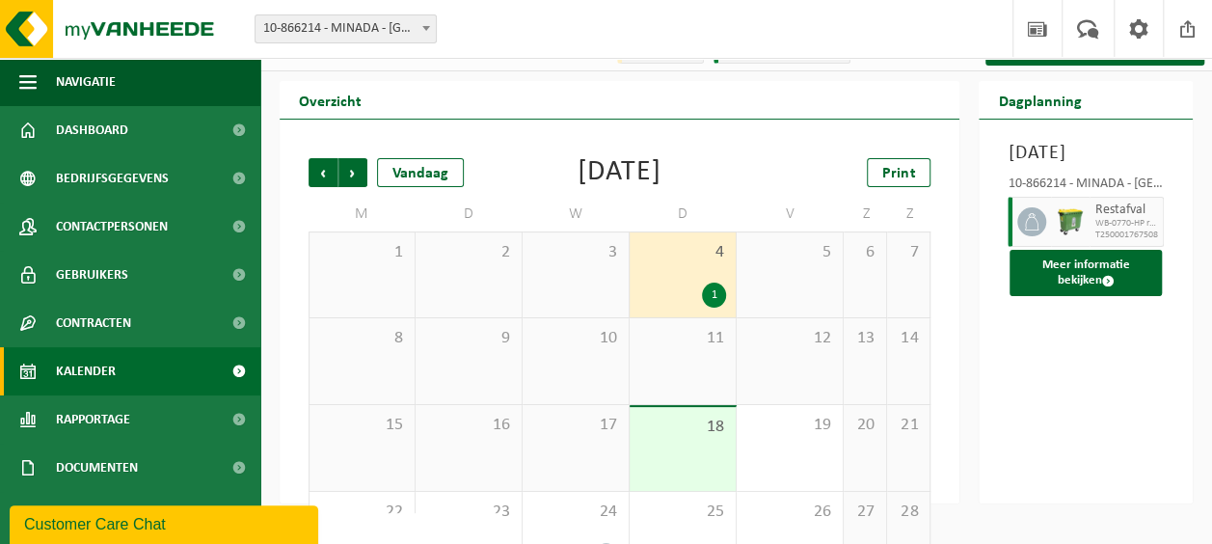
scroll to position [0, 0]
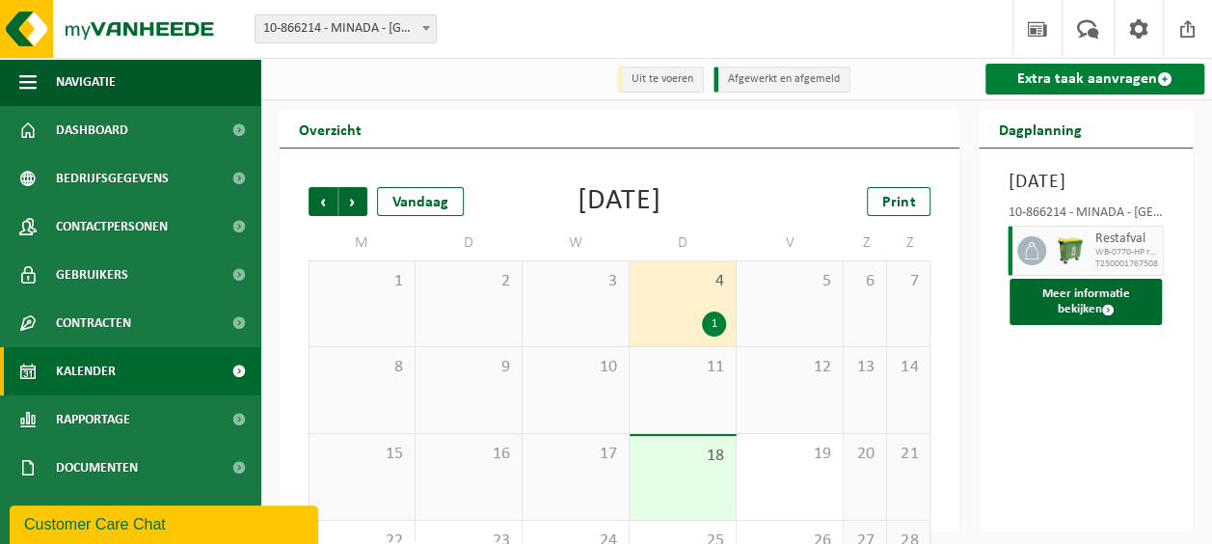
click at [1111, 75] on link "Extra taak aanvragen" at bounding box center [1094, 79] width 219 height 31
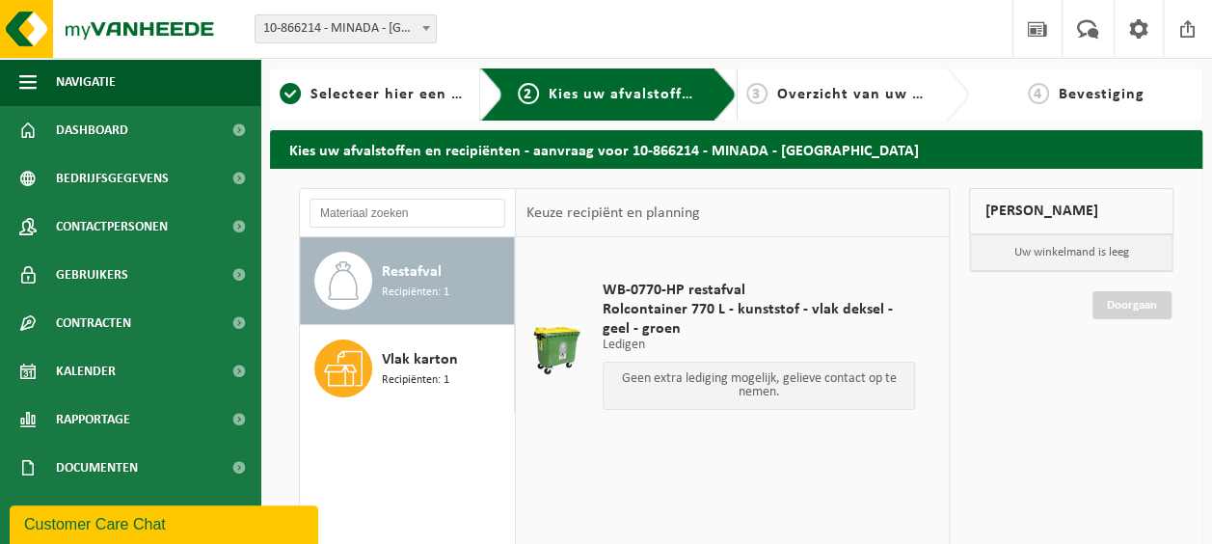
click at [473, 277] on div "Restafval Recipiënten: 1" at bounding box center [445, 281] width 127 height 58
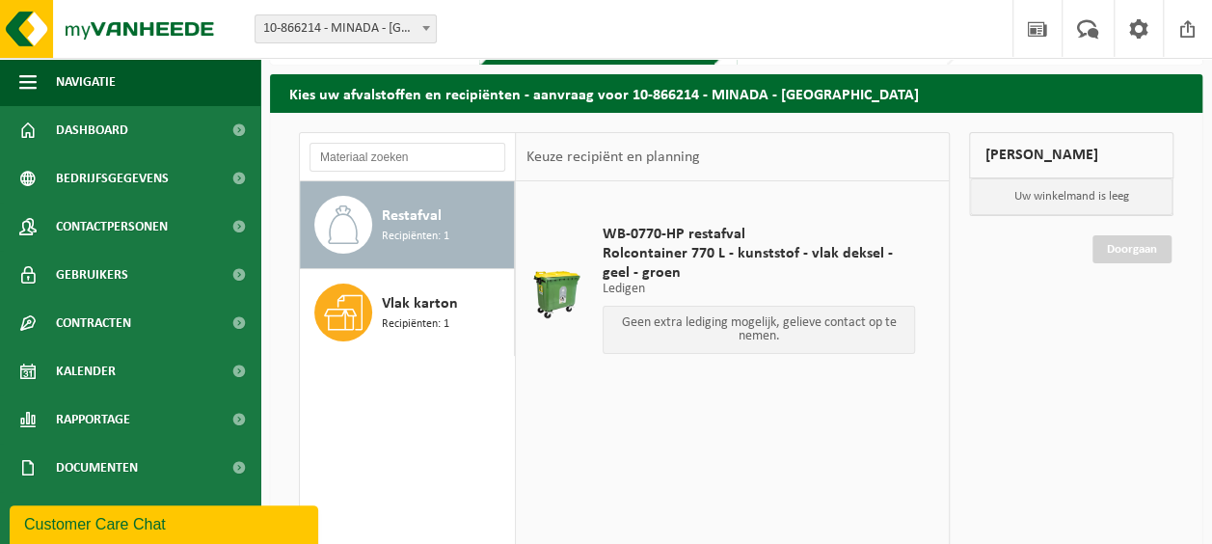
scroll to position [96, 0]
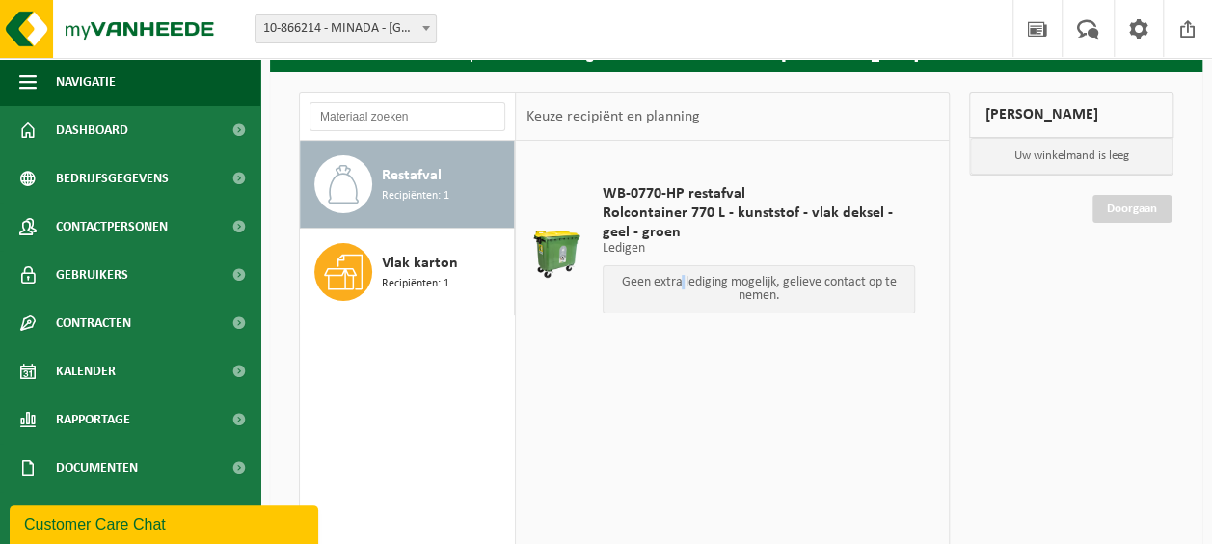
click at [684, 287] on p "Geen extra lediging mogelijk, gelieve contact op te nemen." at bounding box center [759, 289] width 292 height 27
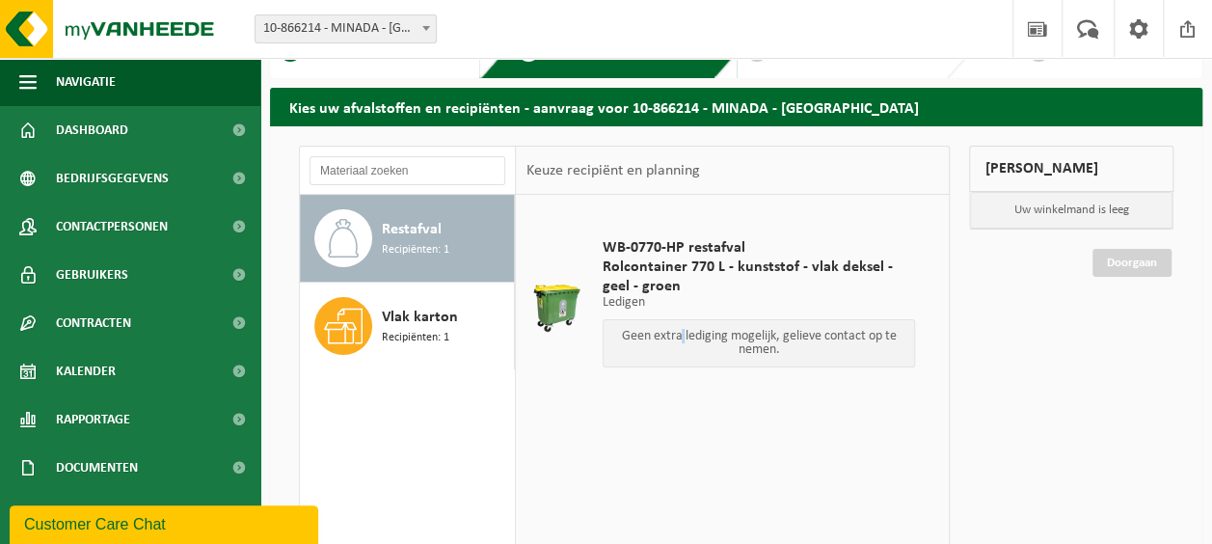
scroll to position [0, 0]
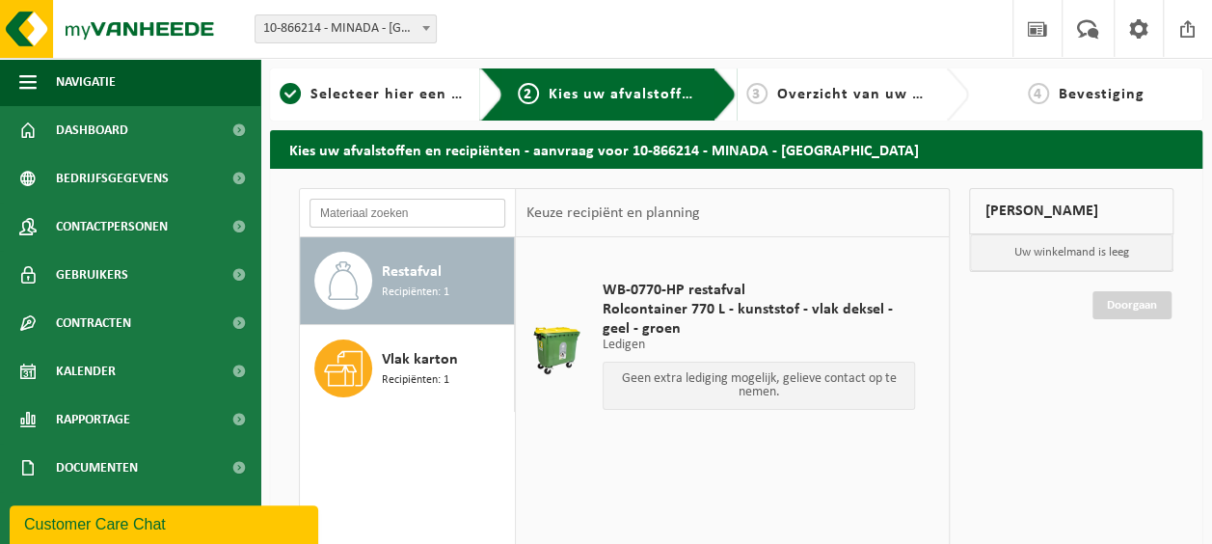
click at [395, 210] on input "text" at bounding box center [408, 213] width 196 height 29
click at [397, 276] on span "Restafval" at bounding box center [412, 271] width 60 height 23
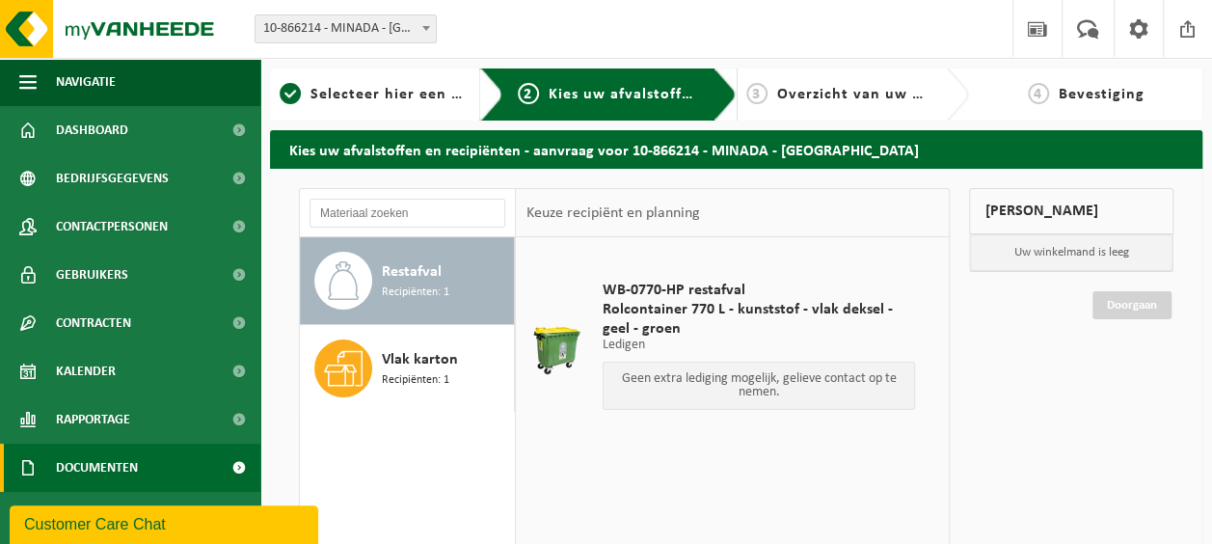
scroll to position [44, 0]
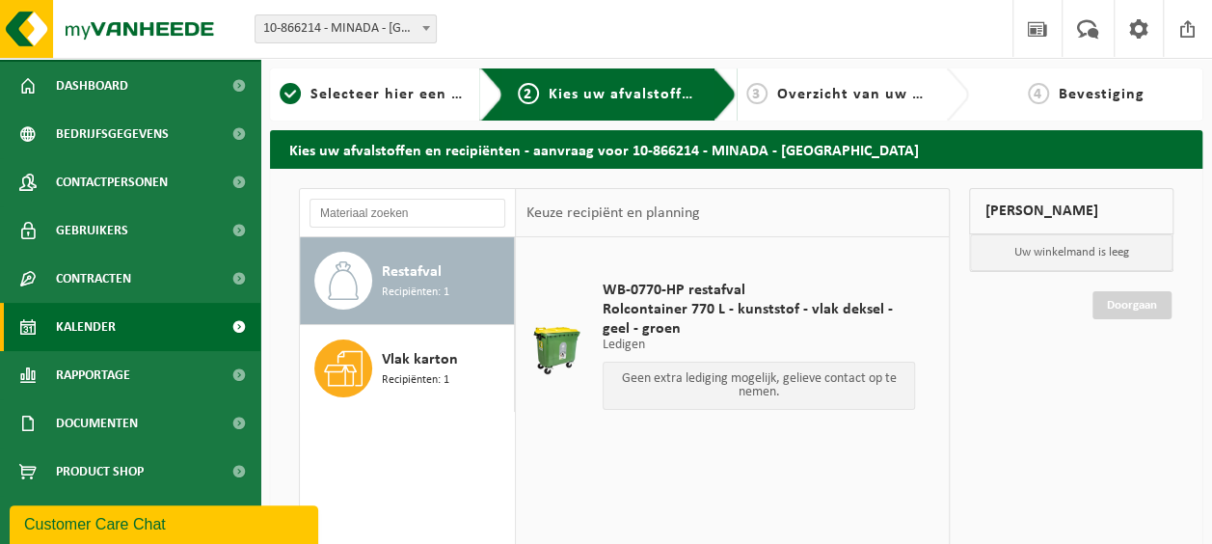
click at [94, 321] on span "Kalender" at bounding box center [86, 327] width 60 height 48
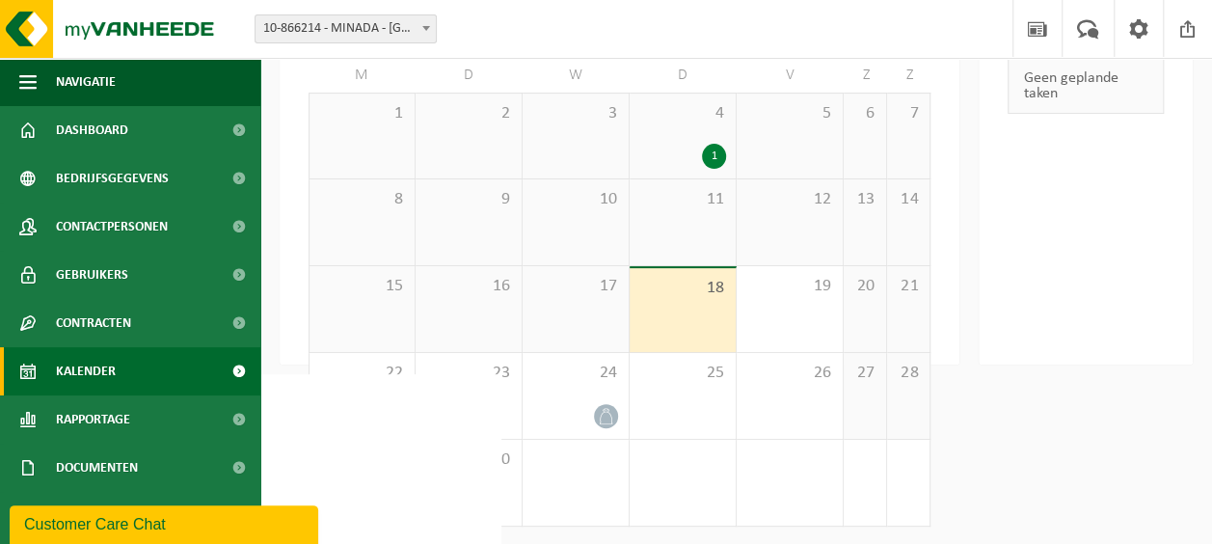
scroll to position [171, 0]
click at [710, 223] on div "11" at bounding box center [683, 219] width 106 height 86
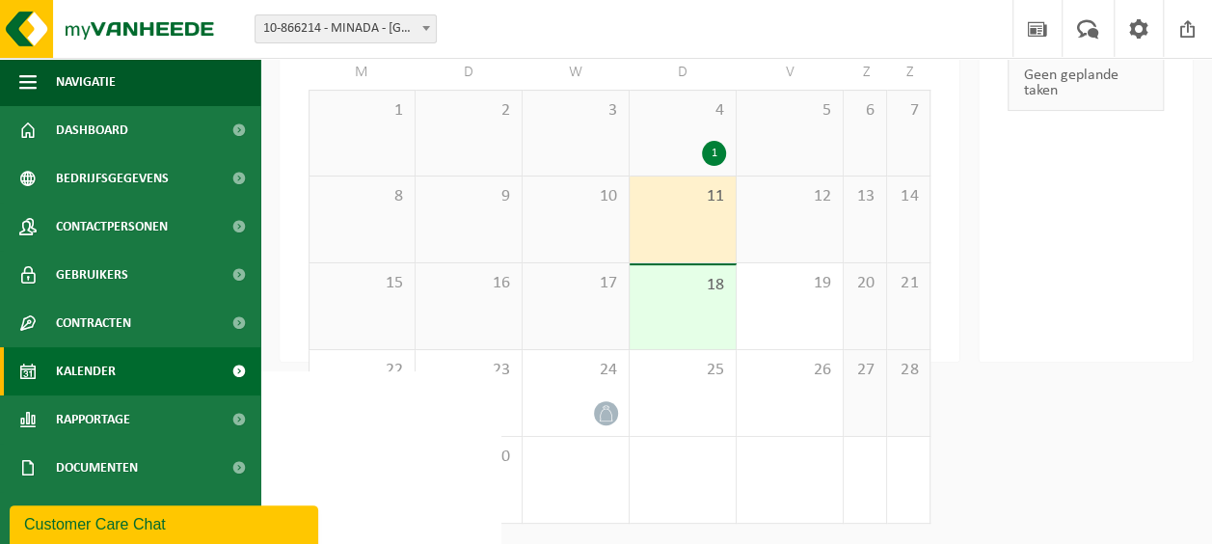
click at [677, 129] on div "4 1" at bounding box center [683, 133] width 106 height 85
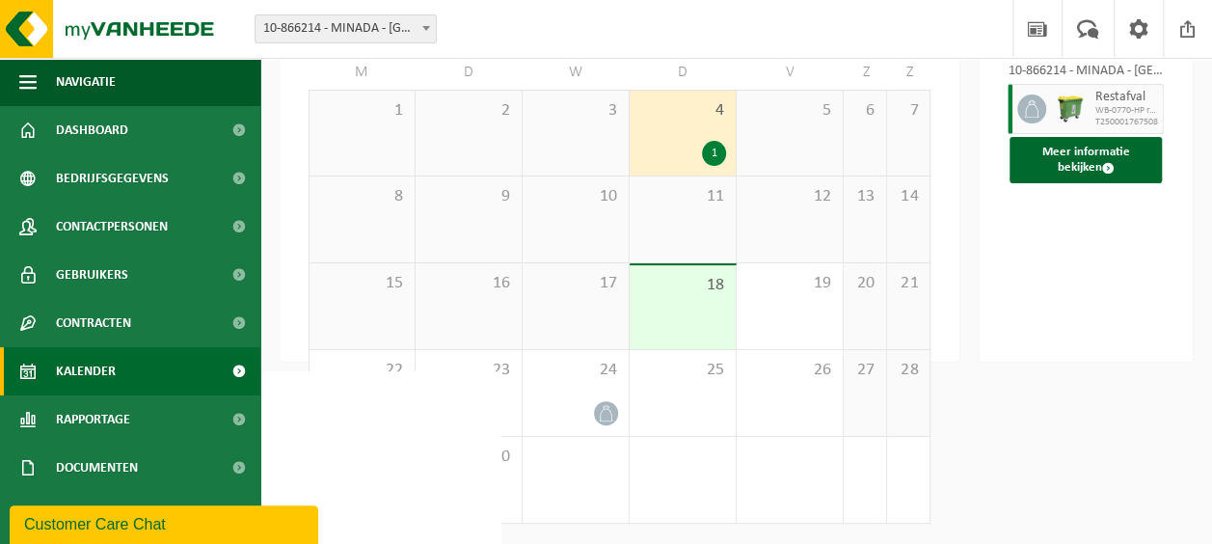
scroll to position [0, 0]
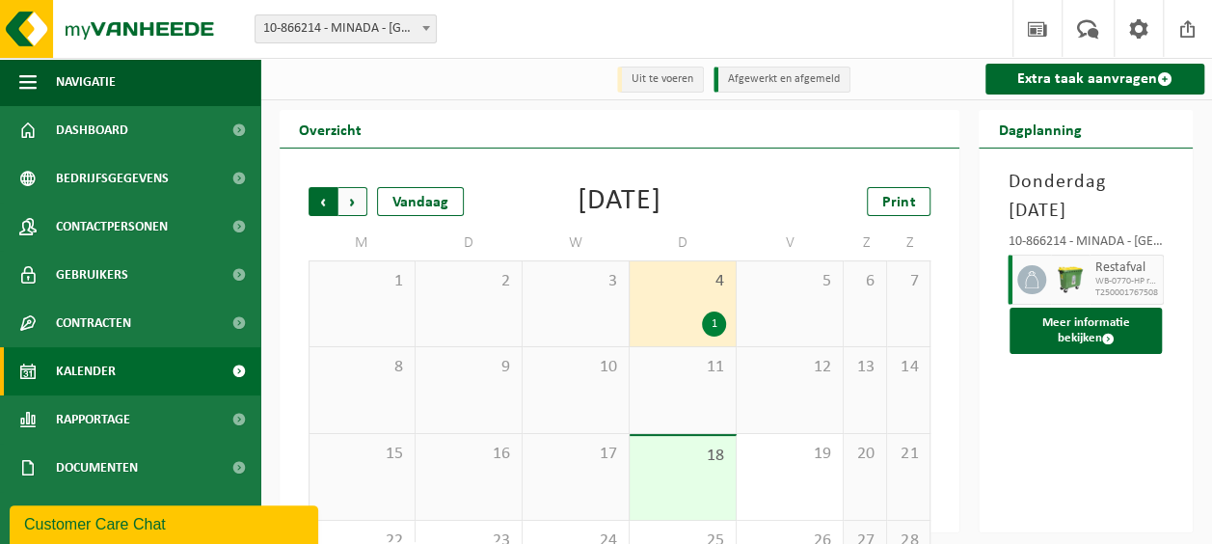
click at [344, 198] on span "Volgende" at bounding box center [352, 201] width 29 height 29
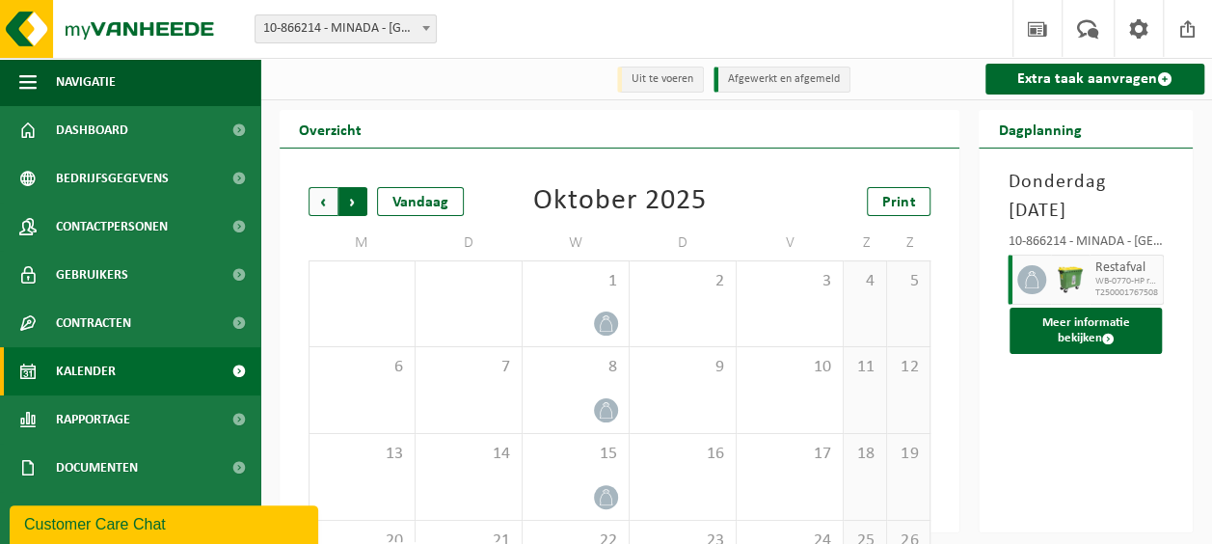
click at [323, 207] on span "Vorige" at bounding box center [323, 201] width 29 height 29
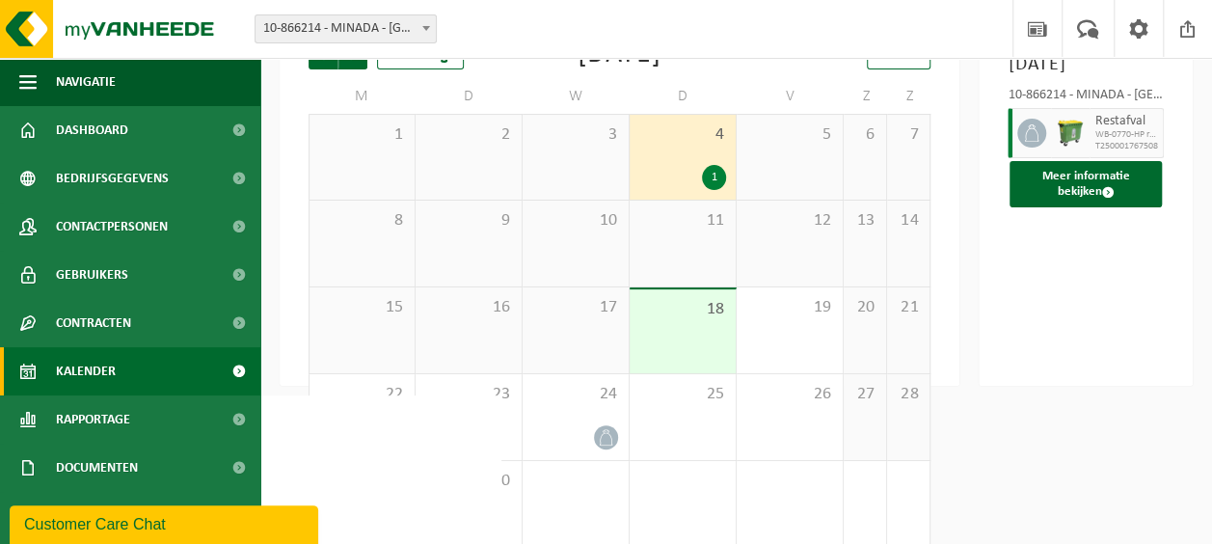
scroll to position [74, 0]
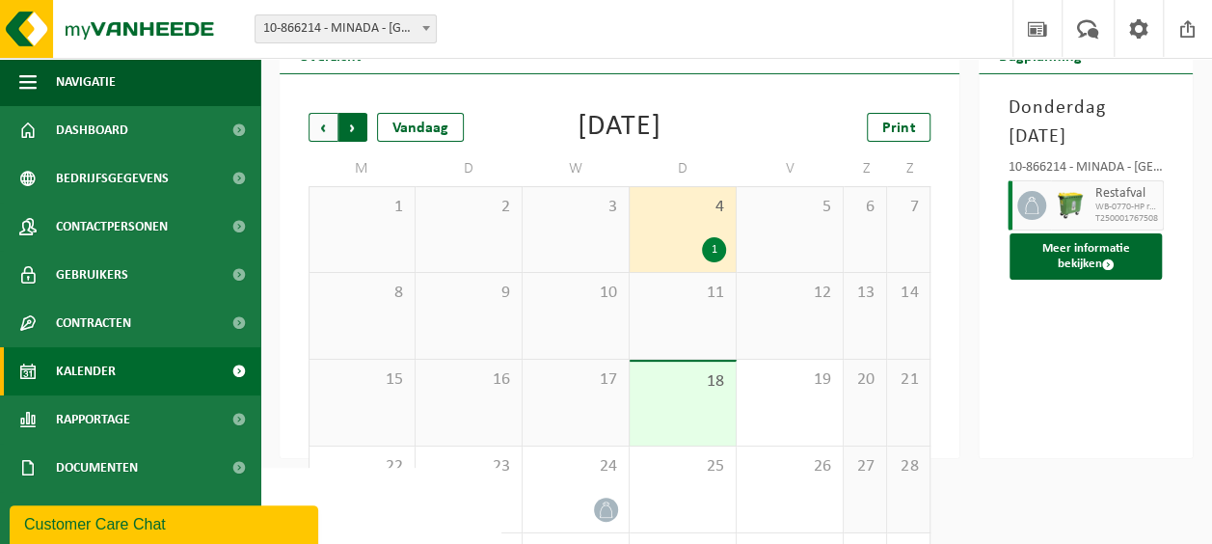
click at [313, 126] on span "Vorige" at bounding box center [323, 127] width 29 height 29
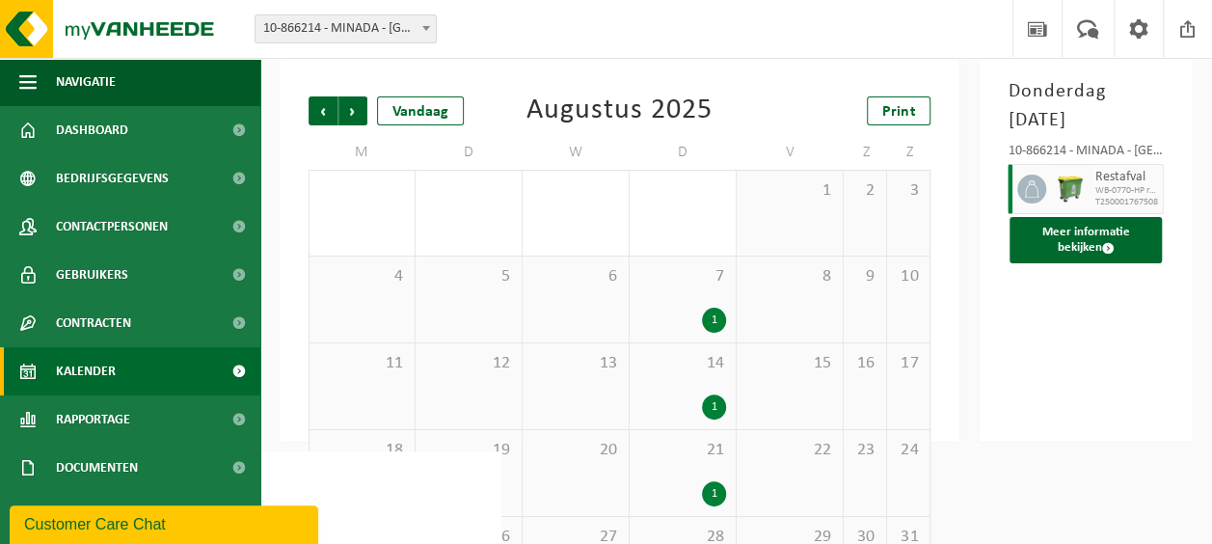
scroll to position [0, 0]
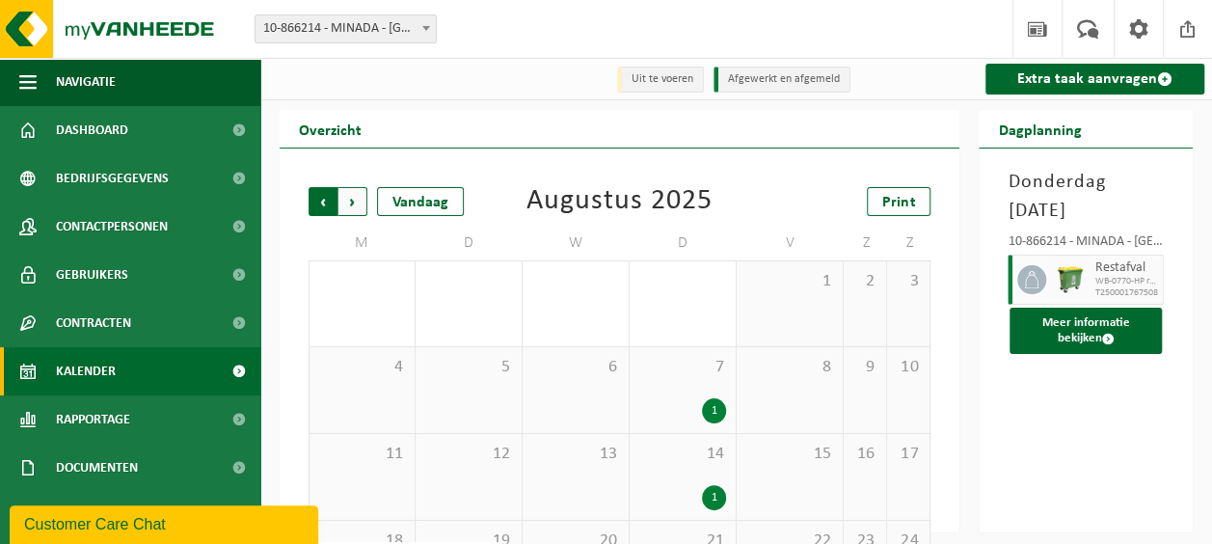
click at [355, 201] on span "Volgende" at bounding box center [352, 201] width 29 height 29
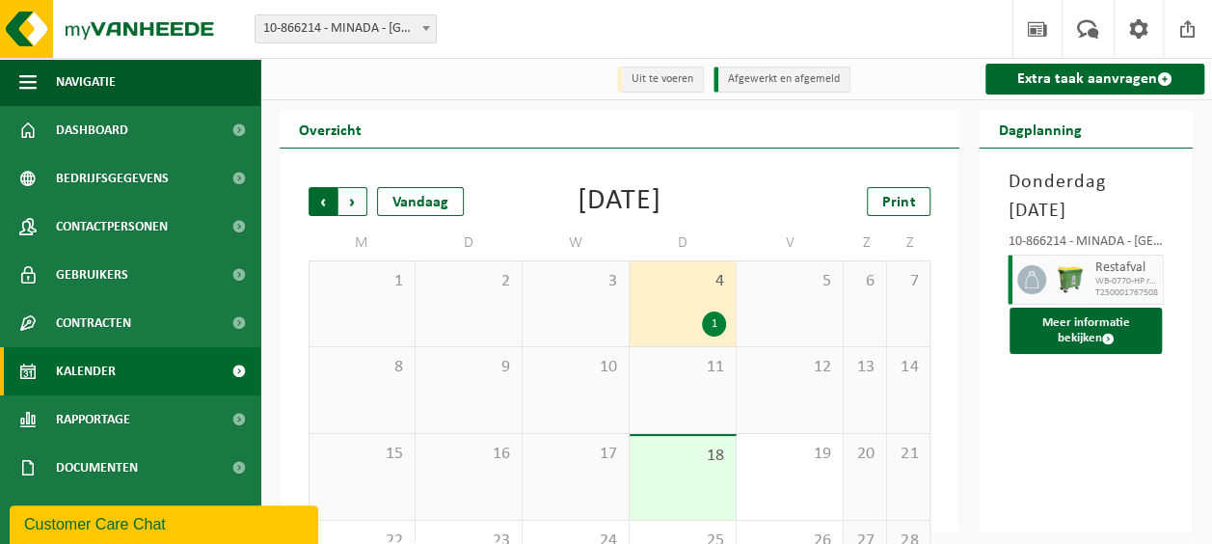
click at [347, 203] on span "Volgende" at bounding box center [352, 201] width 29 height 29
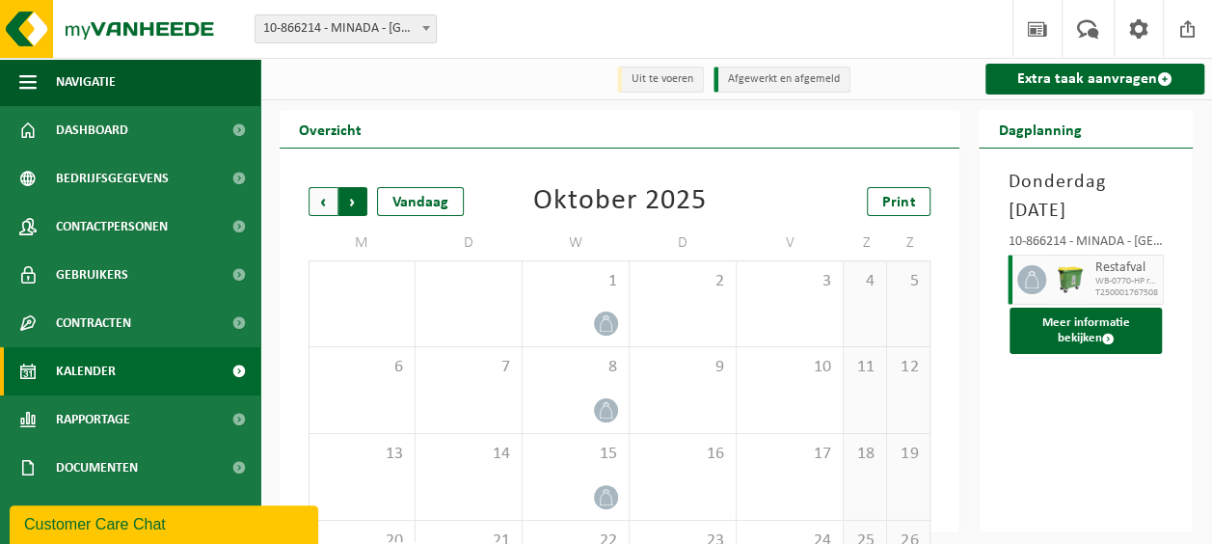
click at [312, 202] on span "Vorige" at bounding box center [323, 201] width 29 height 29
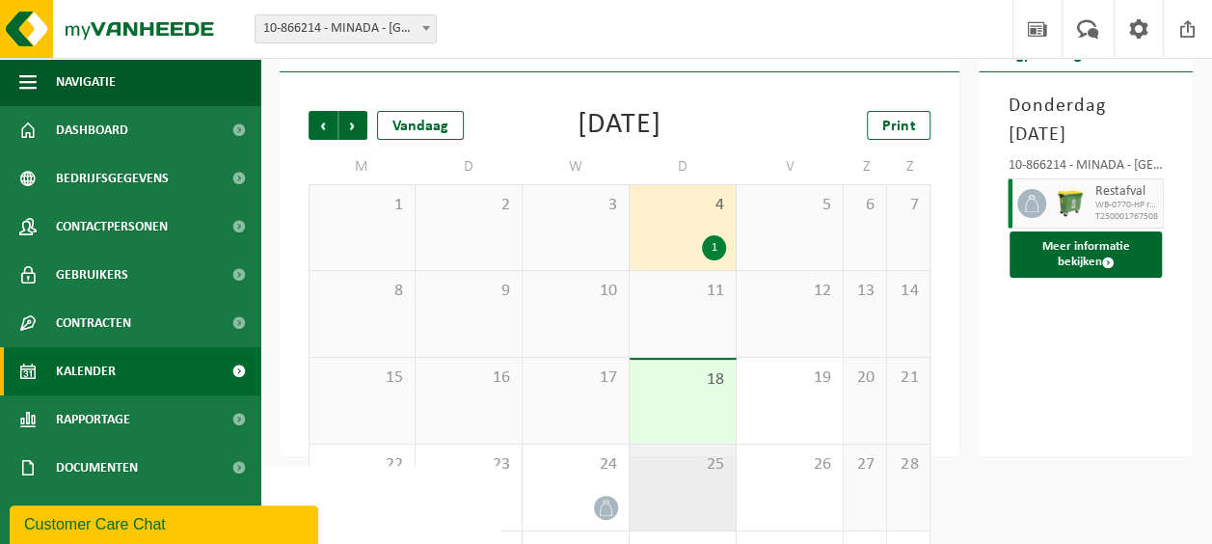
scroll to position [171, 0]
